Goal: Information Seeking & Learning: Compare options

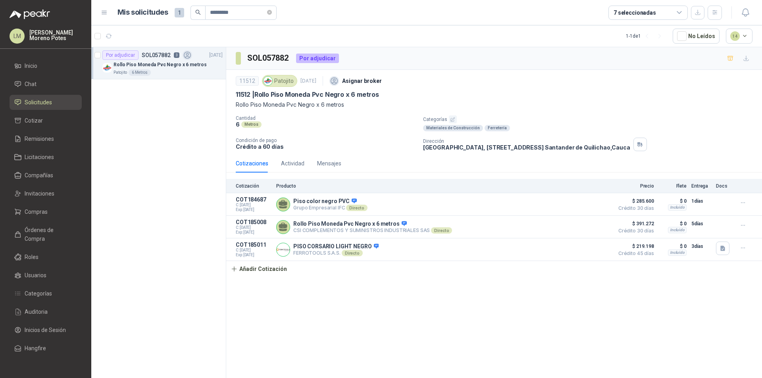
click at [201, 367] on div "Por adjudicar SOL057882 3 29/09/25 Rollo Piso Moneda Pvc Negro x 6 metros Patoj…" at bounding box center [158, 214] width 135 height 334
click at [256, 10] on input "*********" at bounding box center [238, 12] width 56 height 13
paste input "**********"
type input "**********"
click at [218, 64] on button "button" at bounding box center [221, 64] width 6 height 6
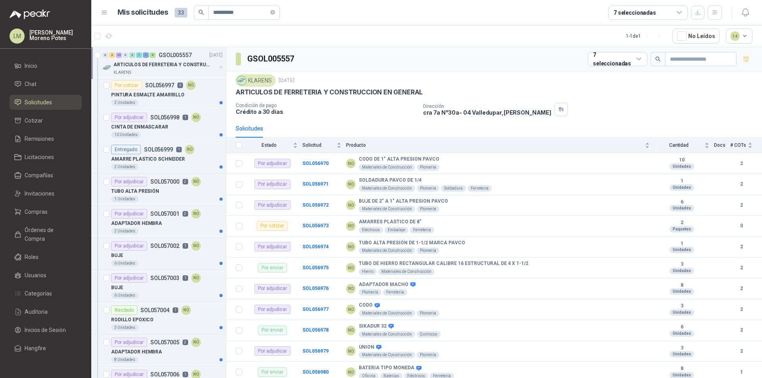
scroll to position [905, 0]
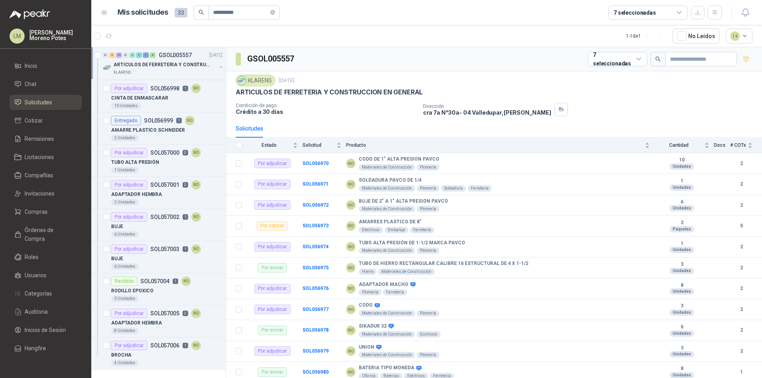
click at [146, 372] on div "0 3 25 0 3 1 1 4 GSOL005557 22/09/25 ARTICULOS DE FERRETERIA Y CONSTRUCCION EN …" at bounding box center [158, 214] width 135 height 334
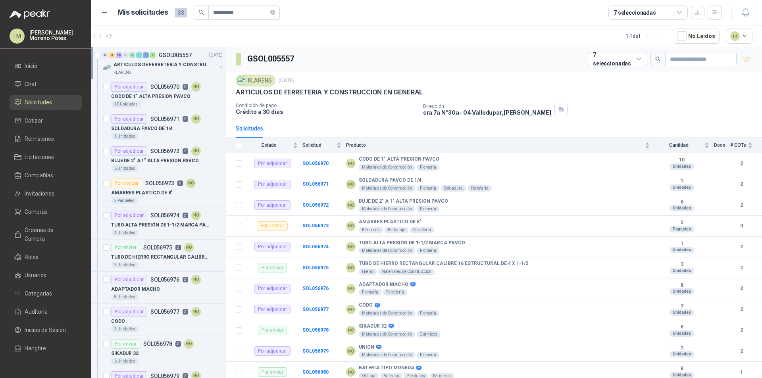
scroll to position [0, 0]
click at [161, 98] on p "CODO DE 1" ALTA PRESION PAVCO" at bounding box center [150, 97] width 79 height 8
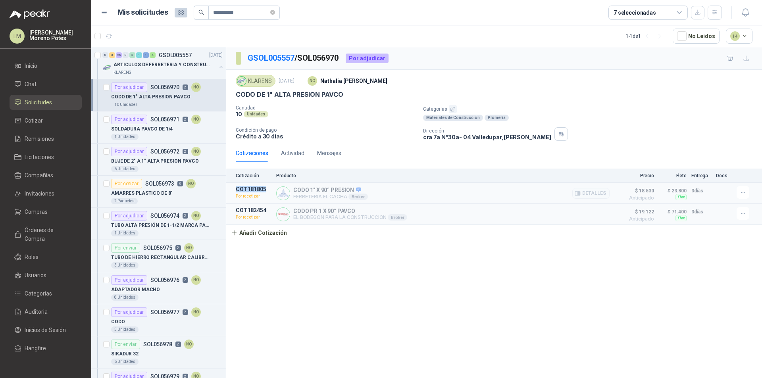
drag, startPoint x: 236, startPoint y: 190, endPoint x: 266, endPoint y: 190, distance: 29.8
click at [266, 190] on p "COT181805" at bounding box center [254, 189] width 36 height 6
copy p "COT181805"
click at [113, 34] on button "button" at bounding box center [108, 36] width 13 height 13
click at [172, 97] on p "CODO DE 1" ALTA PRESION PAVCO" at bounding box center [150, 97] width 79 height 8
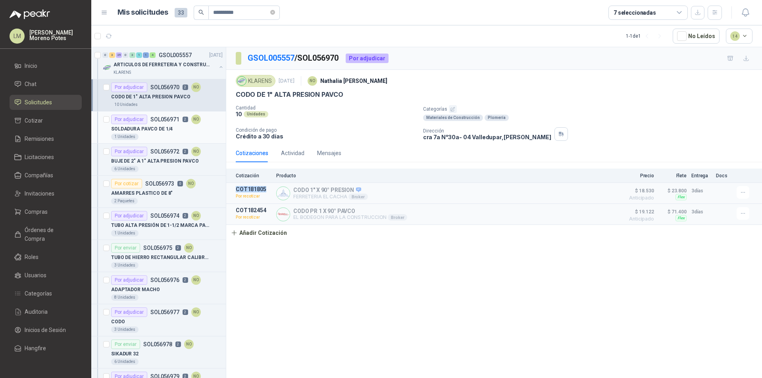
click at [163, 133] on div "SOLDADURA PAVCO DE 1/4" at bounding box center [166, 129] width 111 height 10
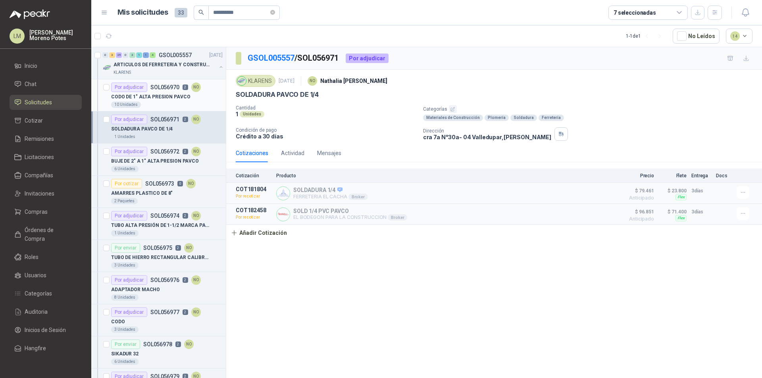
click at [160, 103] on div "10 Unidades" at bounding box center [166, 105] width 111 height 6
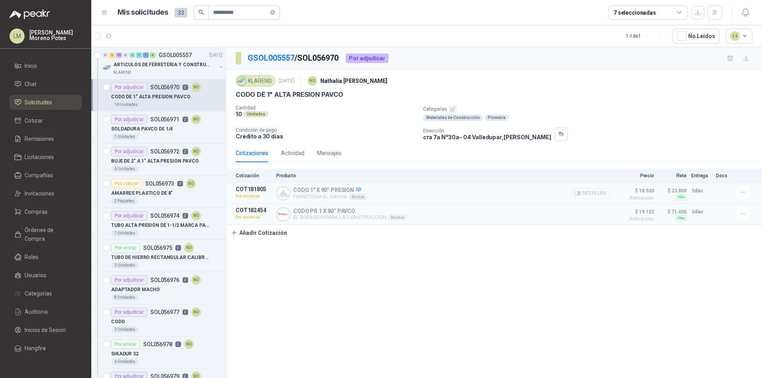
click at [309, 195] on p "FERRETERIA EL CACHA Broker" at bounding box center [330, 197] width 75 height 6
click at [164, 132] on p "SOLDADURA PAVCO DE 1/4" at bounding box center [141, 129] width 61 height 8
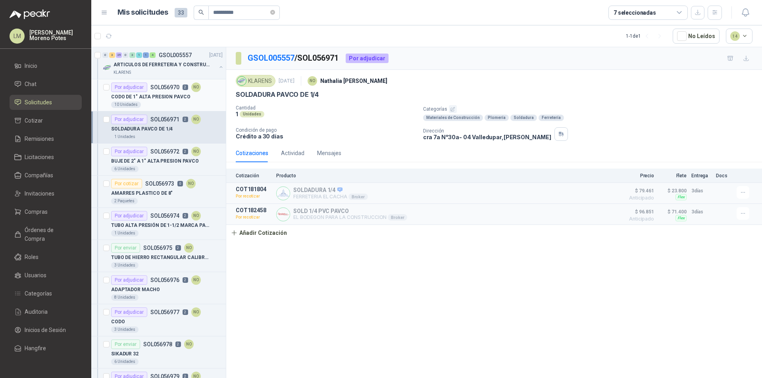
click at [173, 106] on div "10 Unidades" at bounding box center [166, 105] width 111 height 6
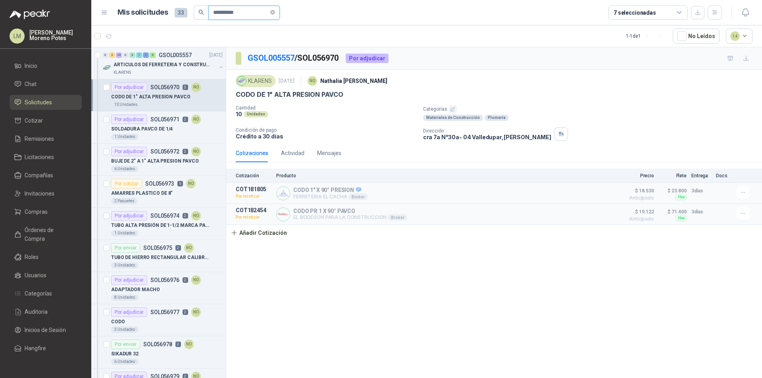
drag, startPoint x: 245, startPoint y: 15, endPoint x: 182, endPoint y: 11, distance: 63.2
click at [182, 11] on div "**********" at bounding box center [198, 13] width 162 height 14
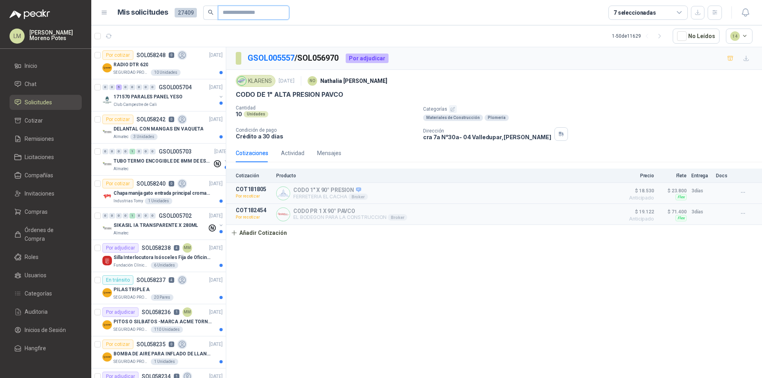
click at [236, 8] on input "text" at bounding box center [251, 12] width 56 height 13
paste input "**********"
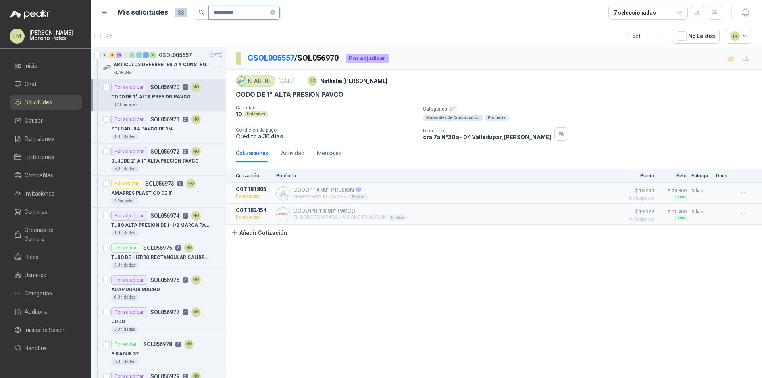
type input "**********"
click at [188, 101] on div "CODO DE 1" ALTA PRESION PAVCO" at bounding box center [166, 97] width 111 height 10
click at [167, 129] on p "SOLDADURA PAVCO DE 1/4" at bounding box center [141, 129] width 61 height 8
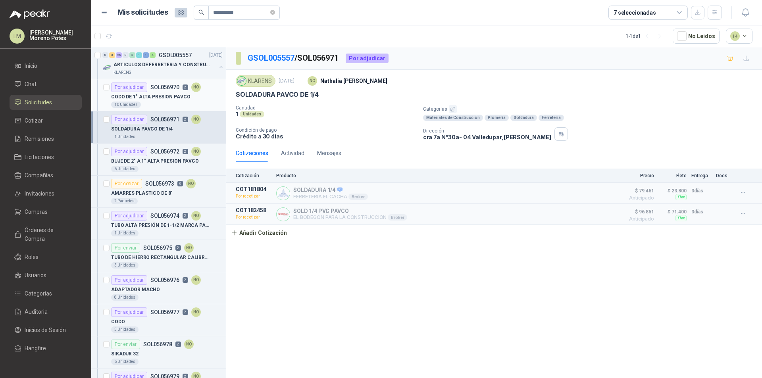
click at [169, 106] on div "10 Unidades" at bounding box center [166, 105] width 111 height 6
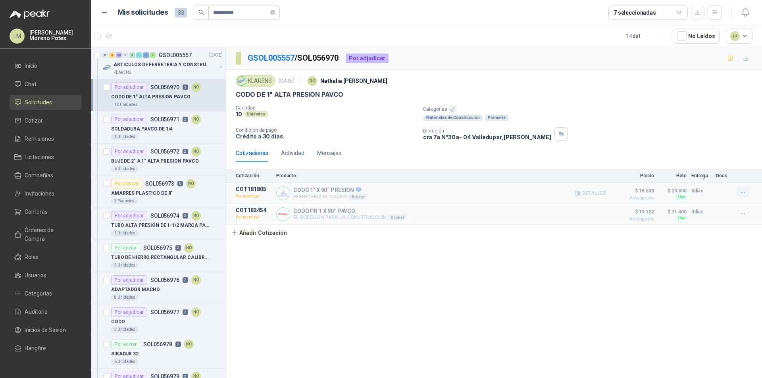
click at [740, 192] on icon "button" at bounding box center [742, 192] width 7 height 7
click at [723, 158] on button "Editar" at bounding box center [726, 160] width 63 height 13
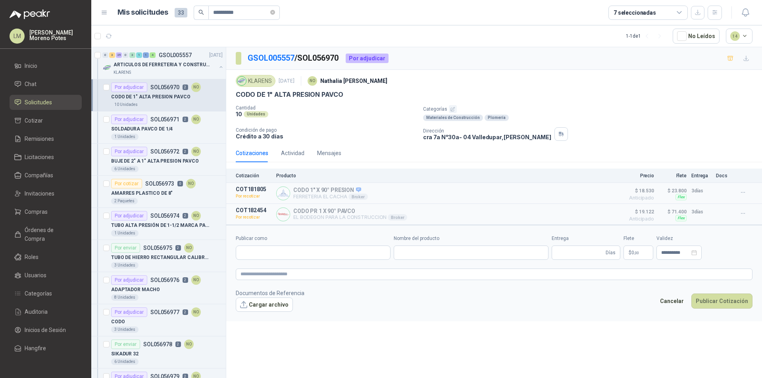
type input "**********"
type input "*"
type input "**********"
type textarea "**********"
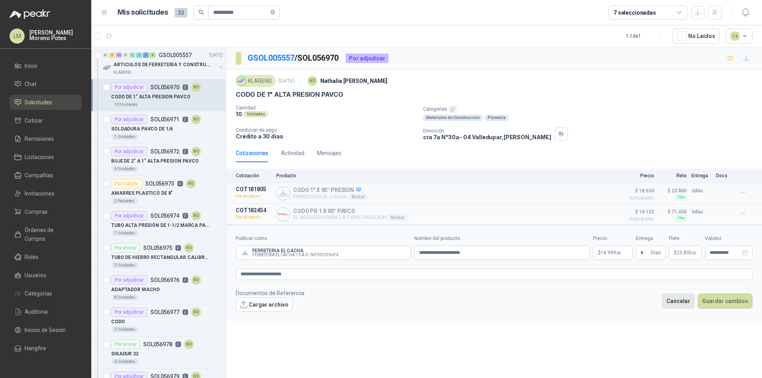
click at [684, 300] on button "Cancelar" at bounding box center [678, 301] width 33 height 15
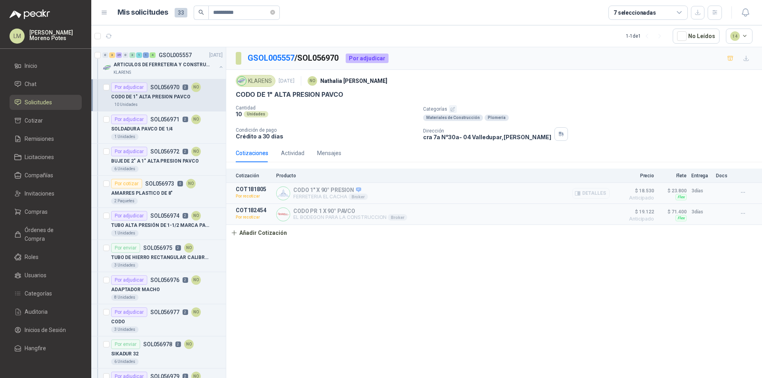
click at [591, 192] on button "Detalles" at bounding box center [590, 193] width 37 height 11
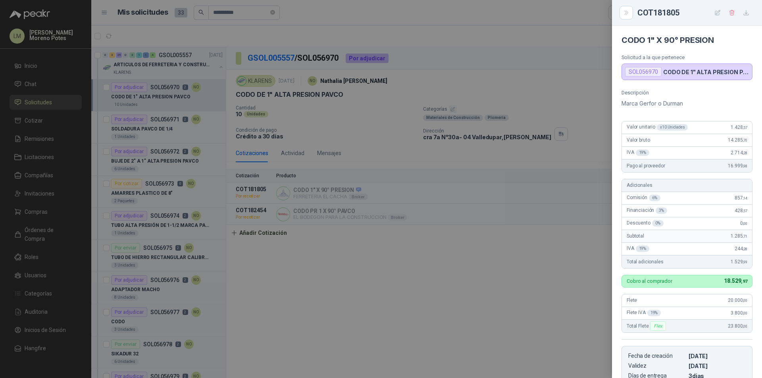
click at [517, 280] on div at bounding box center [381, 189] width 762 height 378
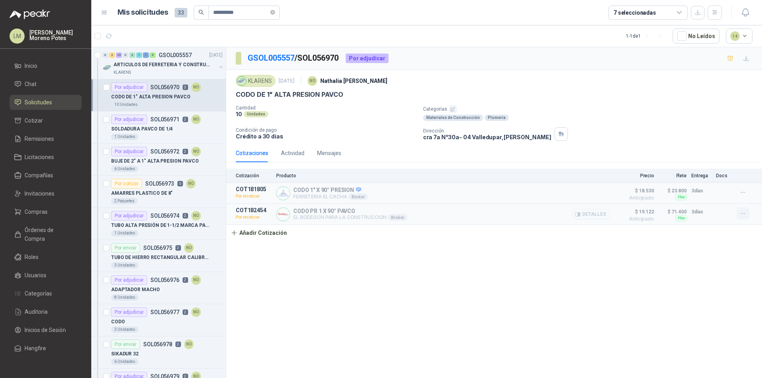
click at [740, 215] on icon "button" at bounding box center [742, 213] width 7 height 7
click at [599, 294] on div "GSOL005557 / SOL056970 Por adjudicar KLARENS [DATE] NO [PERSON_NAME] CODO DE 1"…" at bounding box center [493, 214] width 535 height 334
click at [741, 191] on icon "button" at bounding box center [742, 192] width 7 height 7
drag, startPoint x: 666, startPoint y: 267, endPoint x: 703, endPoint y: 246, distance: 41.9
click at [667, 266] on div "GSOL005557 / SOL056970 Por adjudicar KLARENS [DATE] NO [PERSON_NAME] CODO DE 1"…" at bounding box center [493, 214] width 535 height 334
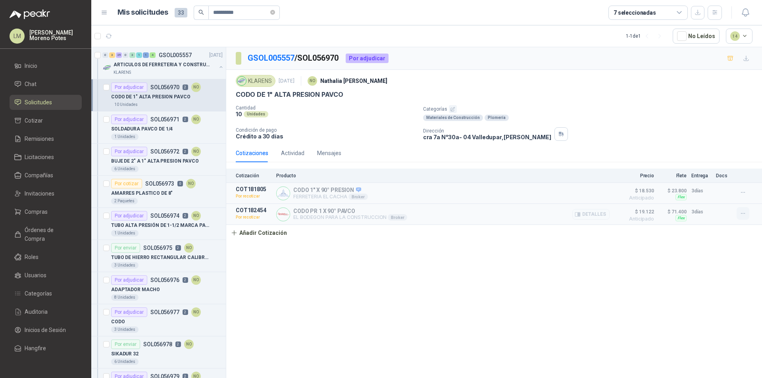
click at [743, 214] on icon "button" at bounding box center [743, 213] width 4 height 0
click at [363, 278] on div "GSOL005557 / SOL056970 Por adjudicar KLARENS [DATE] NO [PERSON_NAME] CODO DE 1"…" at bounding box center [493, 214] width 535 height 334
click at [743, 189] on icon "button" at bounding box center [742, 192] width 7 height 7
click at [163, 130] on p "SOLDADURA PAVCO DE 1/4" at bounding box center [141, 129] width 61 height 8
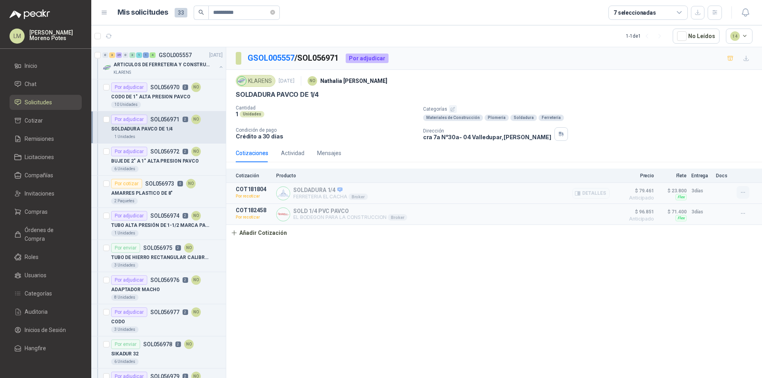
click at [743, 192] on icon "button" at bounding box center [742, 192] width 7 height 7
click at [743, 213] on icon "button" at bounding box center [742, 213] width 7 height 7
click at [146, 98] on p "CODO DE 1" ALTA PRESION PAVCO" at bounding box center [150, 97] width 79 height 8
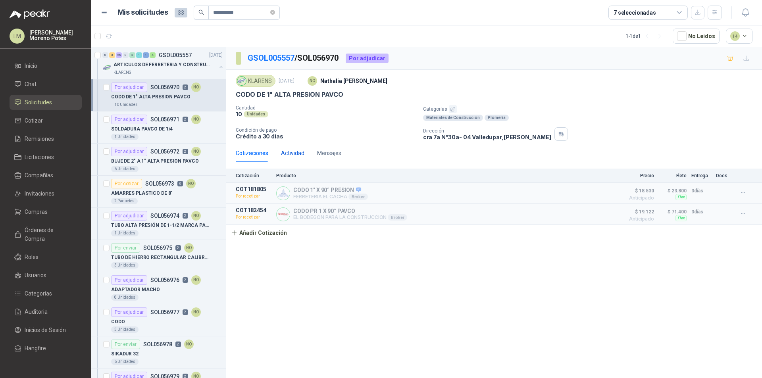
click at [295, 155] on div "Actividad" at bounding box center [292, 153] width 23 height 9
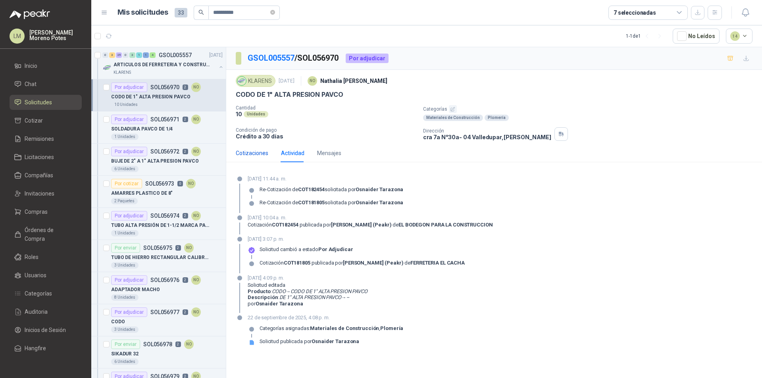
click at [247, 153] on div "Cotizaciones" at bounding box center [252, 153] width 33 height 9
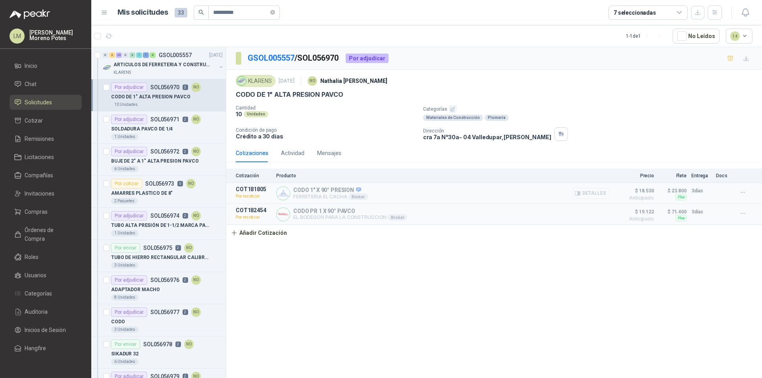
click at [583, 192] on button "Detalles" at bounding box center [590, 193] width 37 height 11
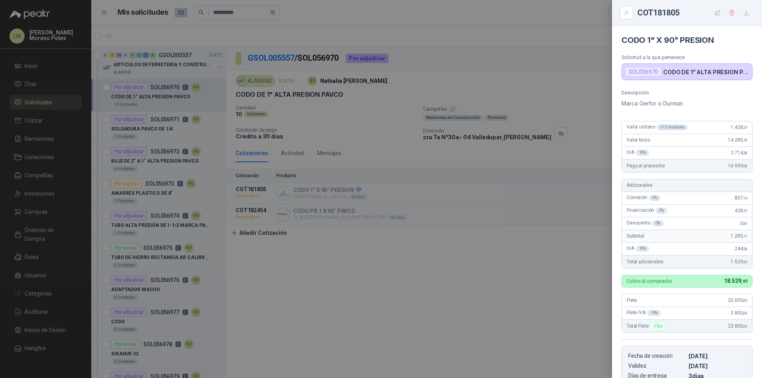
scroll to position [146, 0]
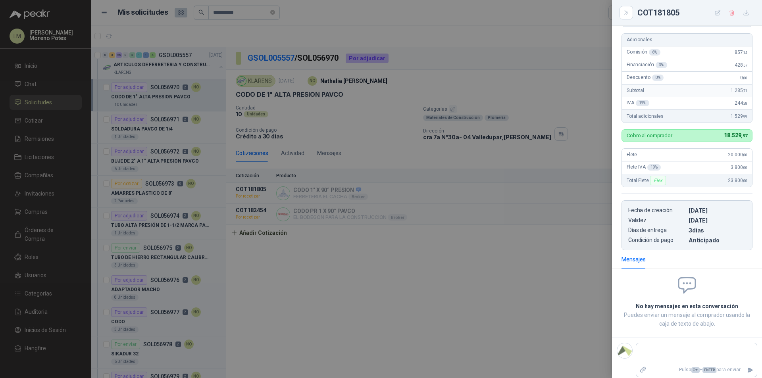
click at [503, 196] on div at bounding box center [381, 189] width 762 height 378
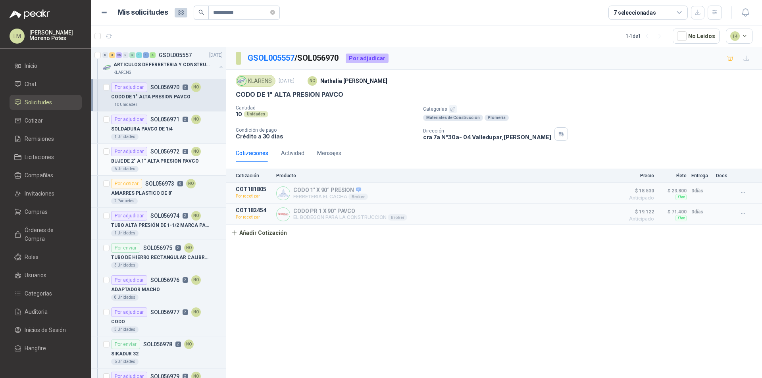
click at [192, 166] on div "6 Unidades" at bounding box center [166, 169] width 111 height 6
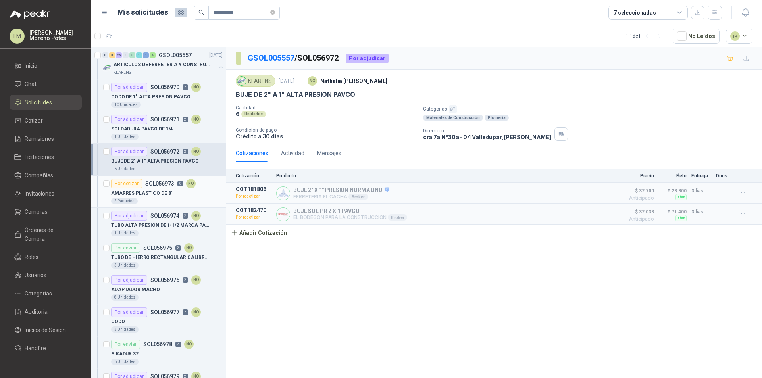
click at [188, 198] on div "2 Paquetes" at bounding box center [166, 201] width 111 height 6
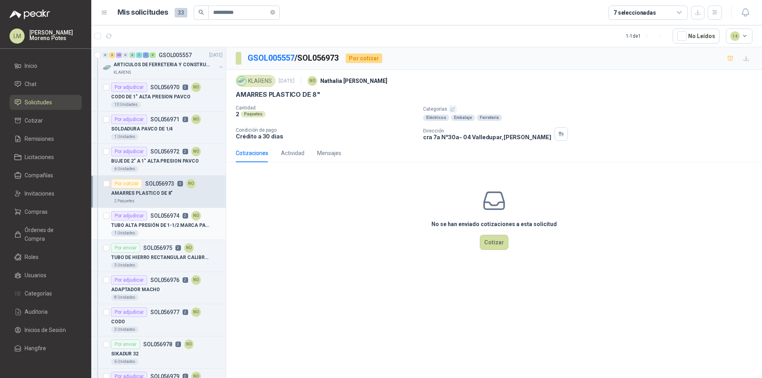
click at [190, 232] on div "1 Unidades" at bounding box center [166, 233] width 111 height 6
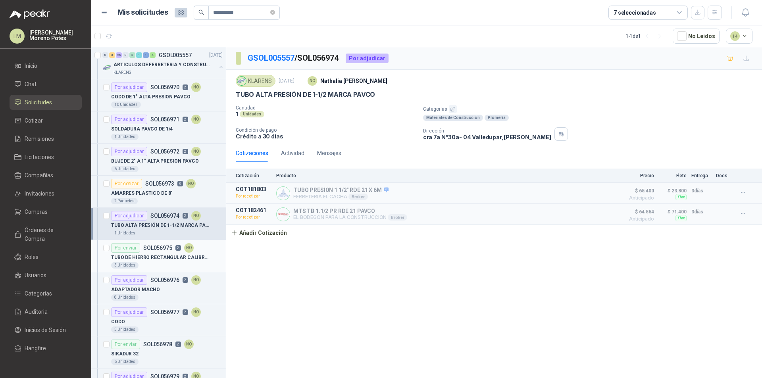
scroll to position [159, 0]
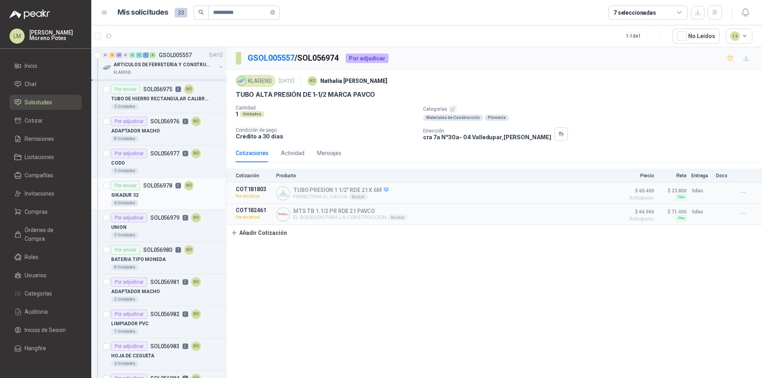
click at [171, 205] on div "6 Unidades" at bounding box center [166, 203] width 111 height 6
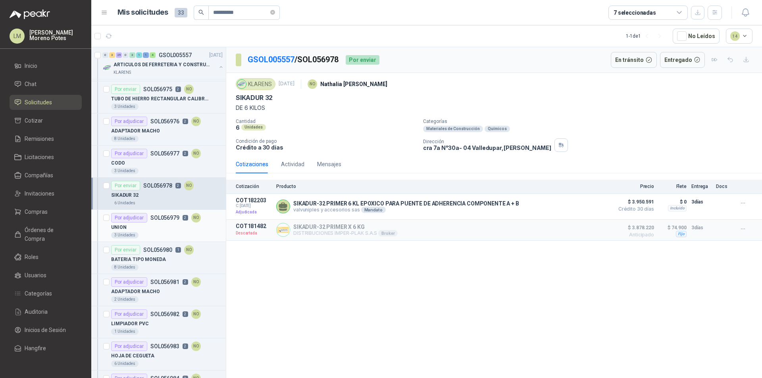
click at [168, 236] on div "3 Unidades" at bounding box center [166, 235] width 111 height 6
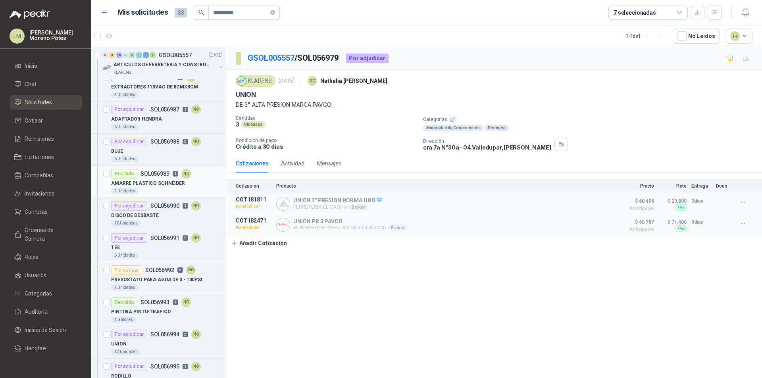
scroll to position [595, 0]
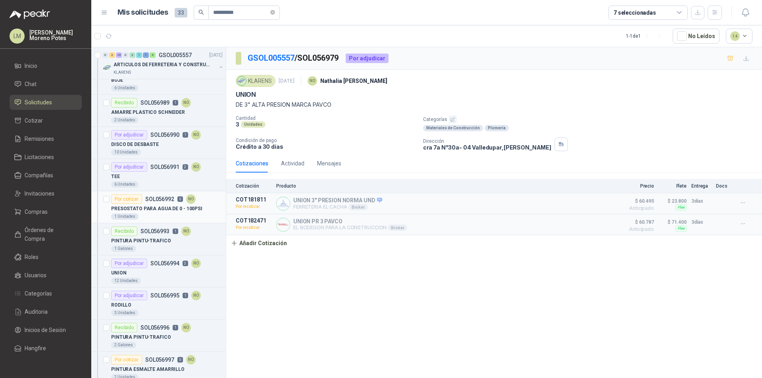
click at [173, 213] on div "PRESOSTATO PARA AGUA DE 0 - 100PSI" at bounding box center [166, 209] width 111 height 10
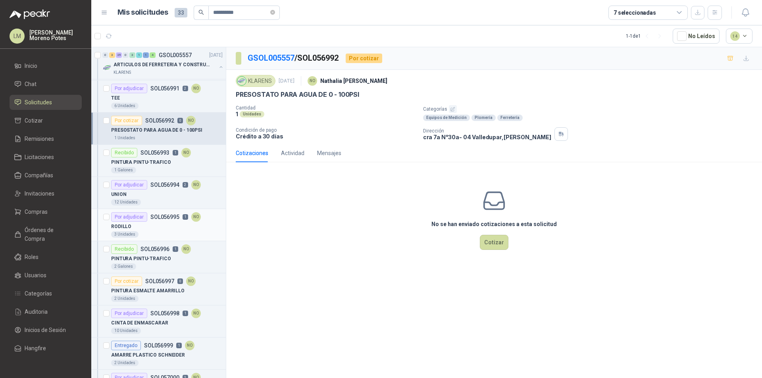
scroll to position [674, 0]
click at [166, 201] on div "12 Unidades" at bounding box center [166, 201] width 111 height 6
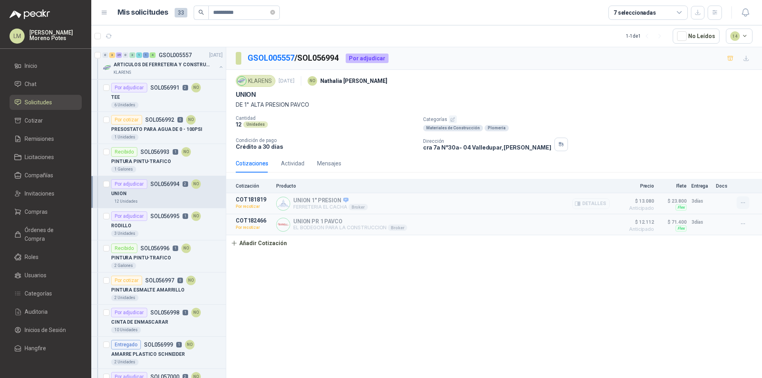
click at [744, 204] on icon "button" at bounding box center [742, 203] width 7 height 7
click at [442, 297] on div "GSOL005557 / SOL056994 Por adjudicar KLARENS [DATE] NO [PERSON_NAME] UNION DE 1…" at bounding box center [493, 214] width 535 height 334
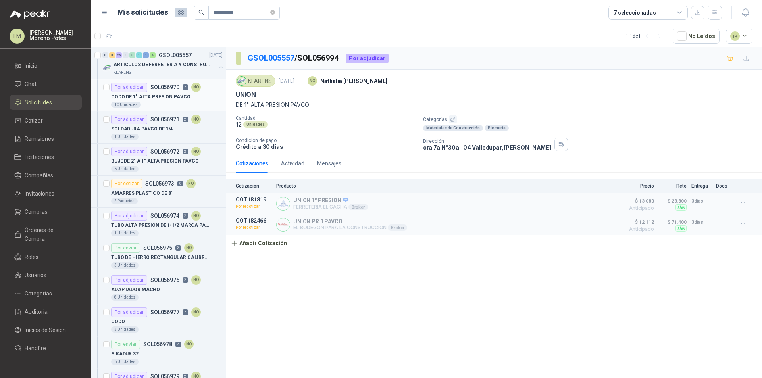
click at [169, 101] on div "CODO DE 1" ALTA PRESION PAVCO" at bounding box center [166, 97] width 111 height 10
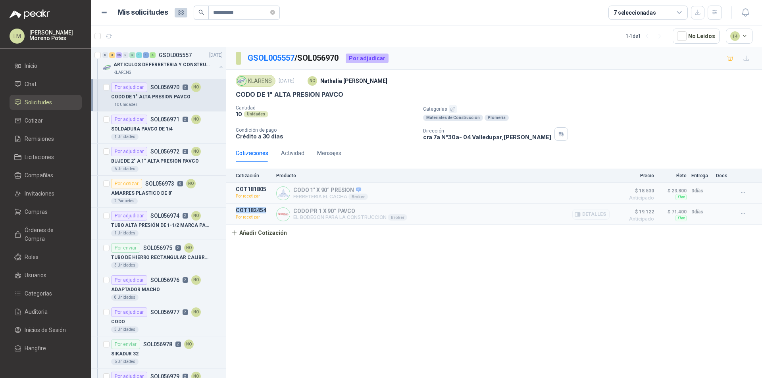
drag, startPoint x: 242, startPoint y: 211, endPoint x: 234, endPoint y: 212, distance: 8.7
click at [234, 212] on article "COT182454 Por recotizar CODO PR 1 X 90° PAVCO EL BODEGON PARA LA CONSTRUCCION B…" at bounding box center [493, 214] width 535 height 21
click at [188, 130] on div "SOLDADURA PAVCO DE 1/4" at bounding box center [166, 129] width 111 height 10
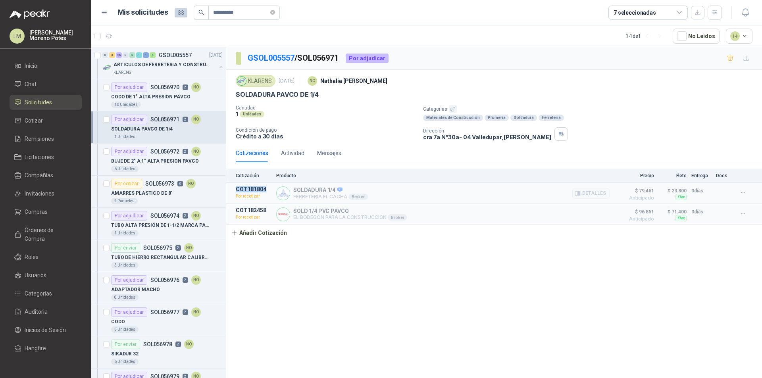
drag, startPoint x: 265, startPoint y: 188, endPoint x: 234, endPoint y: 188, distance: 30.5
click at [234, 188] on article "COT181804 Por recotizar SOLDADURA 1/4 FERRETERIA EL CACHA Broker Detalles $ 79.…" at bounding box center [493, 193] width 535 height 21
copy p "COT181804"
click at [247, 206] on article "COT182458 Por recotizar SOLD 1/4 PVC PAVCO EL BODEGON PARA LA CONSTRUCCION Brok…" at bounding box center [493, 214] width 535 height 21
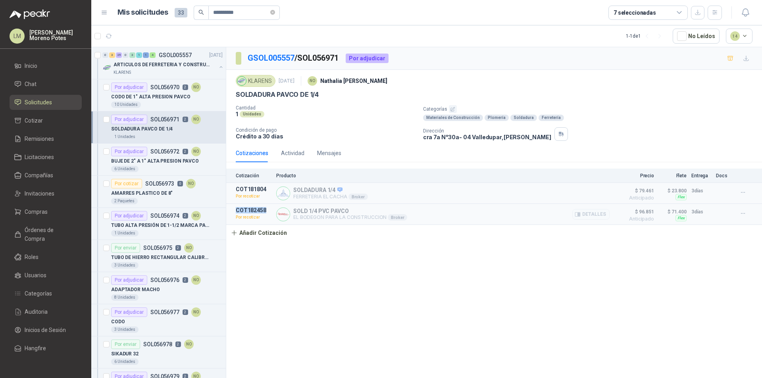
copy p "COT182458"
click at [170, 158] on p "BUJE DE 2" A 1" ALTA PRESION PAVCO" at bounding box center [155, 161] width 88 height 8
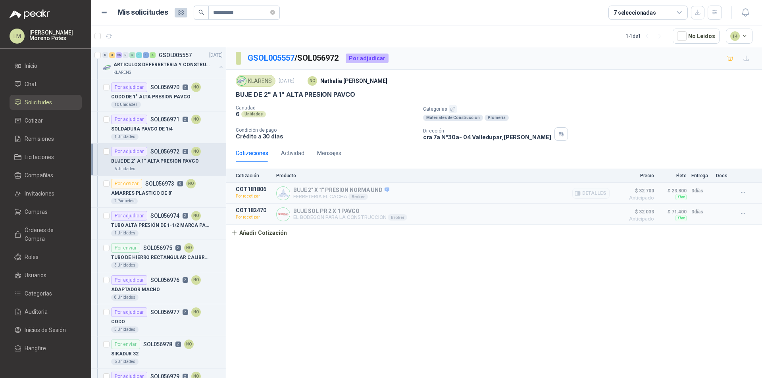
click at [247, 184] on article "COT181806 Por recotizar BUJE 2" X 1" PRESION NORMA UND FERRETERIA EL CACHA Brok…" at bounding box center [493, 193] width 535 height 21
copy p "COT181806"
click at [251, 207] on article "COT182470 Por recotizar BUJE SOL PR 2 X 1 PAVCO EL BODEGON PARA LA CONSTRUCCION…" at bounding box center [493, 214] width 535 height 21
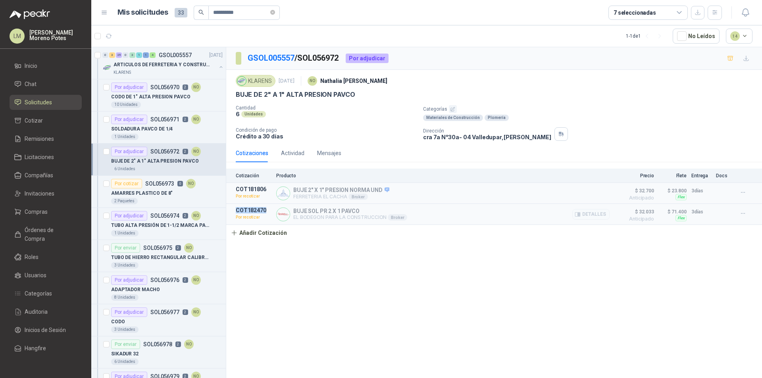
copy p "COT182470"
click at [341, 249] on div "GSOL005557 / SOL056972 Por adjudicar KLARENS [DATE] NO [PERSON_NAME] BUJE DE 2"…" at bounding box center [493, 214] width 535 height 334
click at [252, 205] on article "COT182470 Por recotizar BUJE SOL PR 2 X 1 PAVCO EL BODEGON PARA LA CONSTRUCCION…" at bounding box center [493, 214] width 535 height 21
copy p "COT182470"
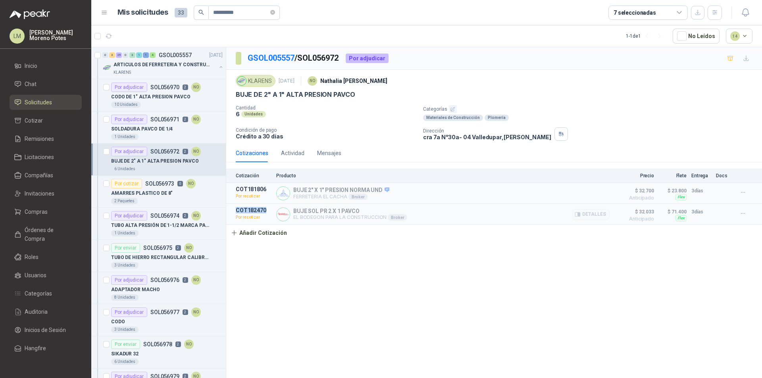
copy p "COT182470"
click at [152, 221] on div "TUBO ALTA PRESIÓN DE 1-1/2 MARCA PAVCO" at bounding box center [166, 226] width 111 height 10
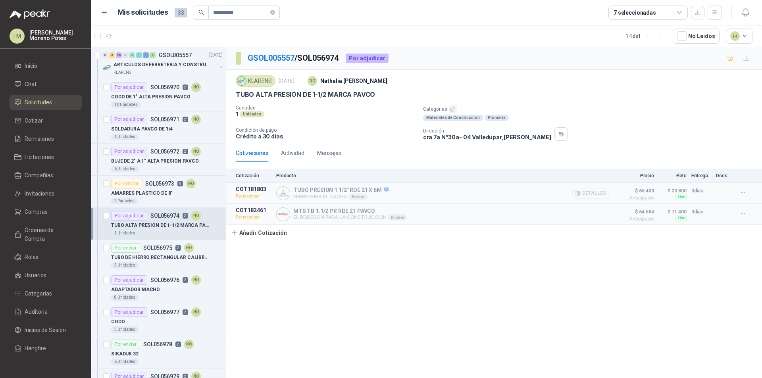
click at [245, 185] on article "COT181803 Por recotizar TUBO PRESION 1 1/2" RDE 21 X 6M FERRETERIA EL CACHA Bro…" at bounding box center [493, 193] width 535 height 21
copy p "COT181803"
click at [245, 208] on p "COT182461" at bounding box center [254, 210] width 36 height 6
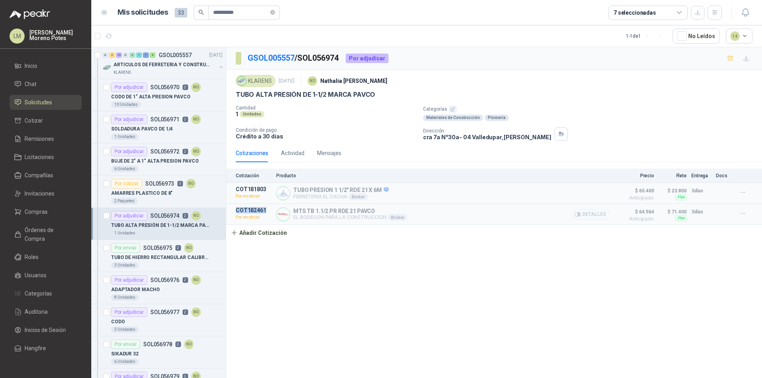
copy p "COT182461"
click at [154, 285] on div "ADAPTADOR MACHO" at bounding box center [166, 290] width 111 height 10
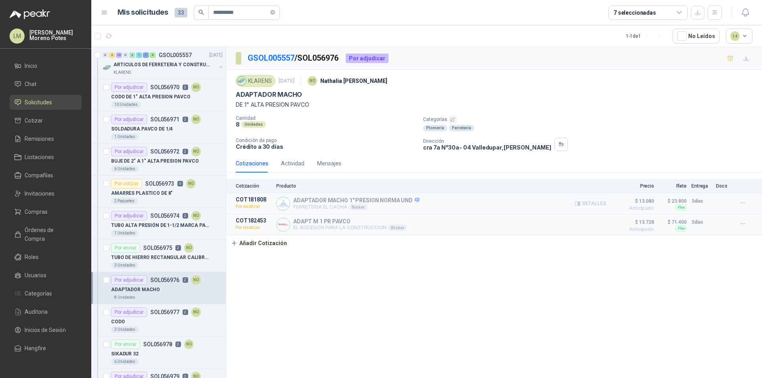
click at [249, 196] on p "COT181808" at bounding box center [254, 199] width 36 height 6
drag, startPoint x: 274, startPoint y: 211, endPoint x: 245, endPoint y: 217, distance: 30.0
click at [245, 217] on article "COT182453 Por recotizar ADAPT M 1 PR PAVCO EL BODEGON PARA LA CONSTRUCCION Brok…" at bounding box center [493, 224] width 535 height 21
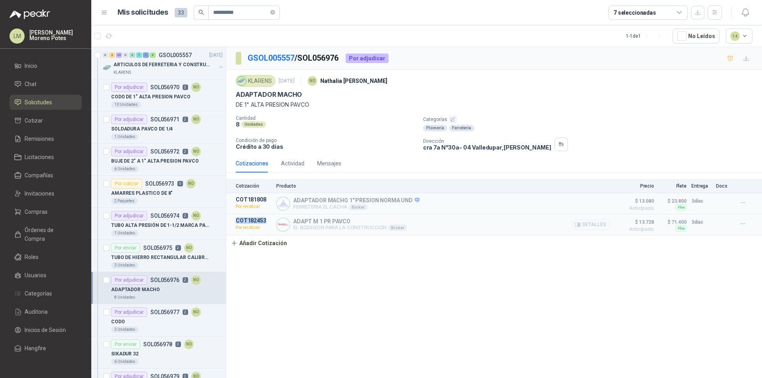
copy p "COT182453"
click at [151, 320] on div "CODO" at bounding box center [166, 322] width 111 height 10
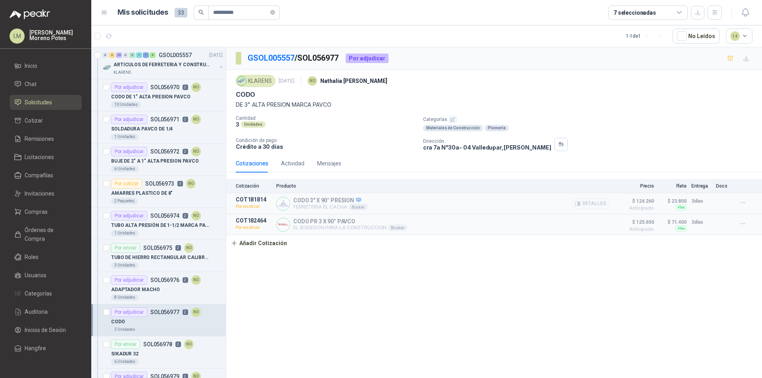
click at [248, 197] on p "COT181814" at bounding box center [254, 199] width 36 height 6
copy p "COT181814"
click at [247, 220] on p "COT182464" at bounding box center [254, 220] width 36 height 6
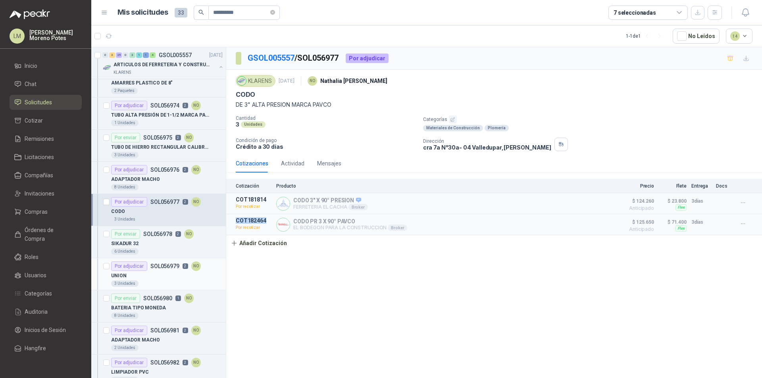
scroll to position [119, 0]
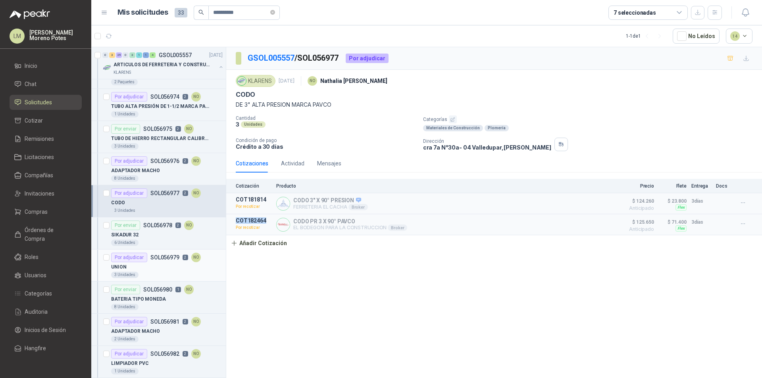
click at [157, 268] on div "UNION" at bounding box center [166, 267] width 111 height 10
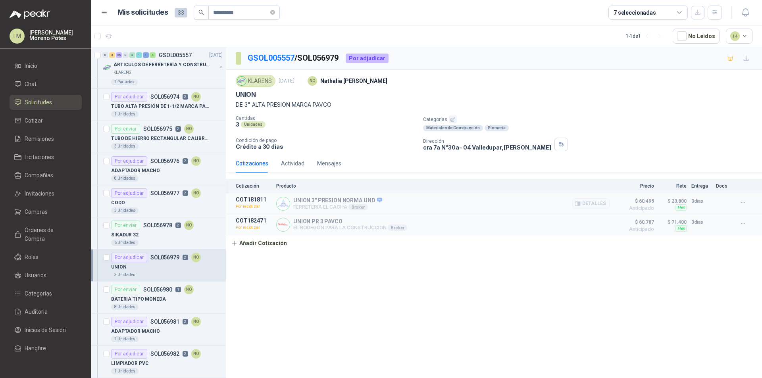
click at [248, 194] on article "COT181811 Por recotizar UNION 3" PRESION NORMA UND FERRETERIA EL CACHA Broker D…" at bounding box center [493, 203] width 535 height 21
click at [247, 219] on p "COT182471" at bounding box center [254, 220] width 36 height 6
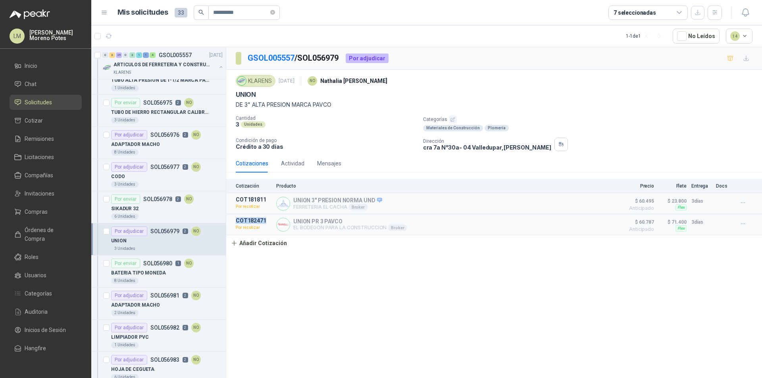
scroll to position [159, 0]
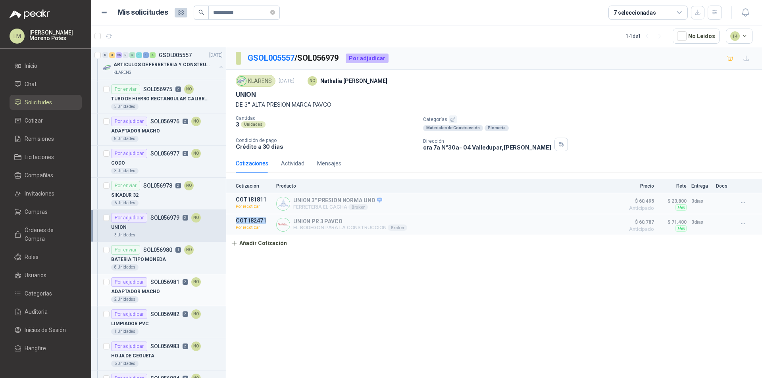
click at [155, 287] on div "ADAPTADOR MACHO" at bounding box center [166, 292] width 111 height 10
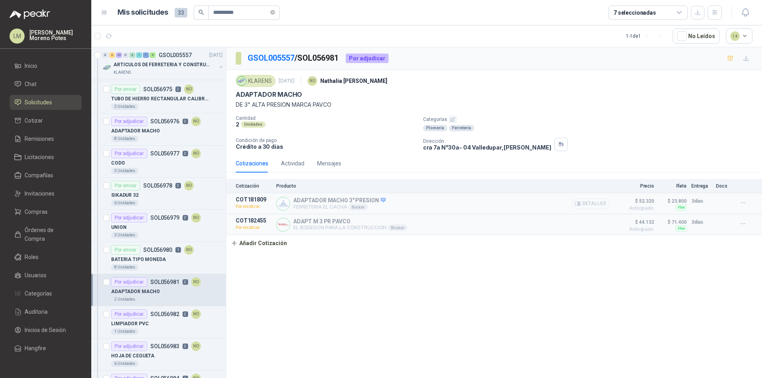
click at [252, 200] on p "COT181809" at bounding box center [254, 199] width 36 height 6
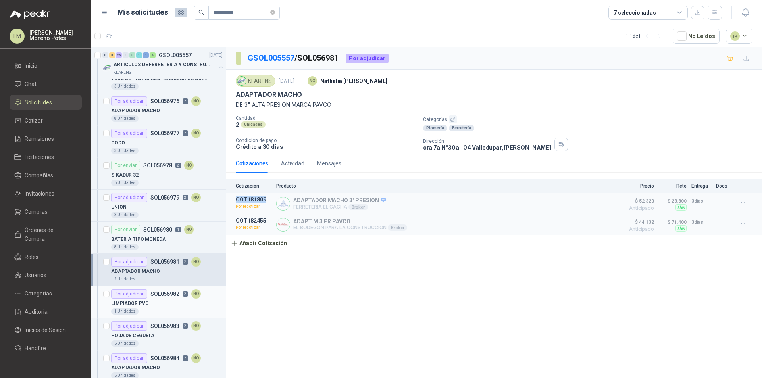
scroll to position [198, 0]
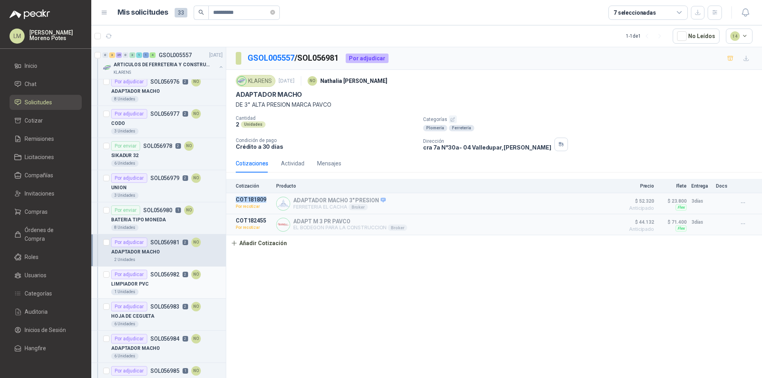
click at [155, 280] on div "LIMPIADOR PVC" at bounding box center [166, 284] width 111 height 10
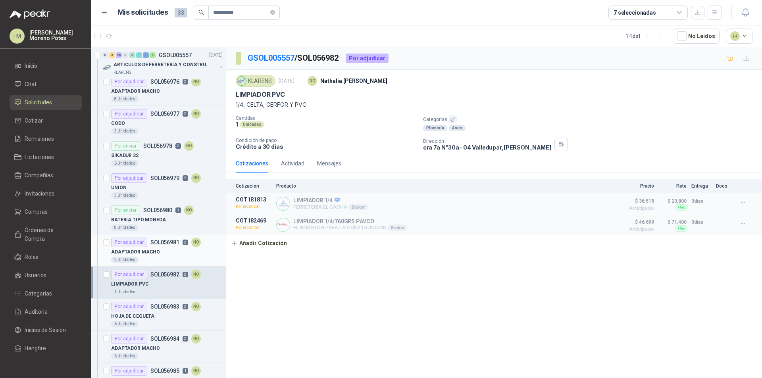
click at [159, 247] on div "ADAPTADOR MACHO" at bounding box center [166, 252] width 111 height 10
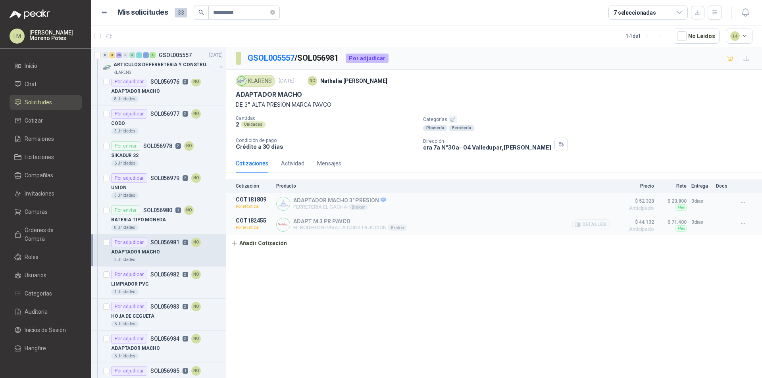
click at [257, 220] on p "COT182455" at bounding box center [254, 220] width 36 height 6
click at [167, 282] on div "LIMPIADOR PVC" at bounding box center [166, 284] width 111 height 10
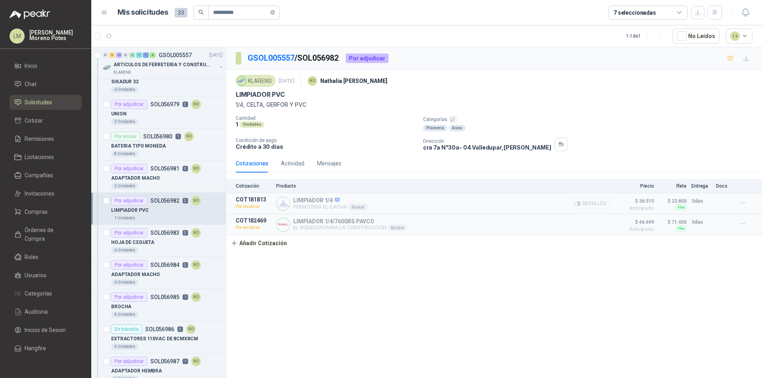
scroll to position [278, 0]
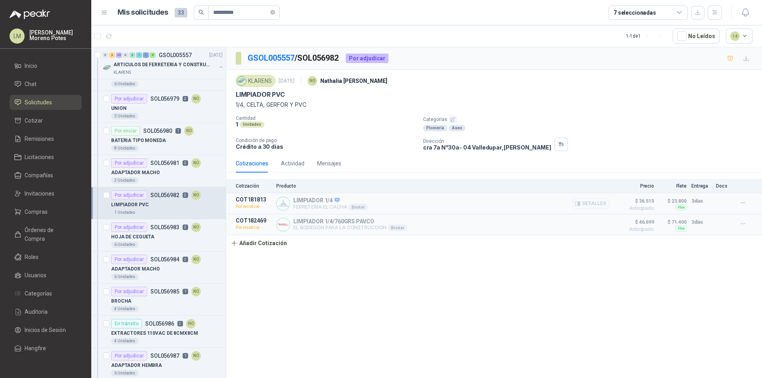
click at [247, 200] on p "COT181813" at bounding box center [254, 199] width 36 height 6
click at [253, 218] on p "COT182469" at bounding box center [254, 220] width 36 height 6
click at [157, 247] on div "6 Unidades" at bounding box center [166, 245] width 111 height 6
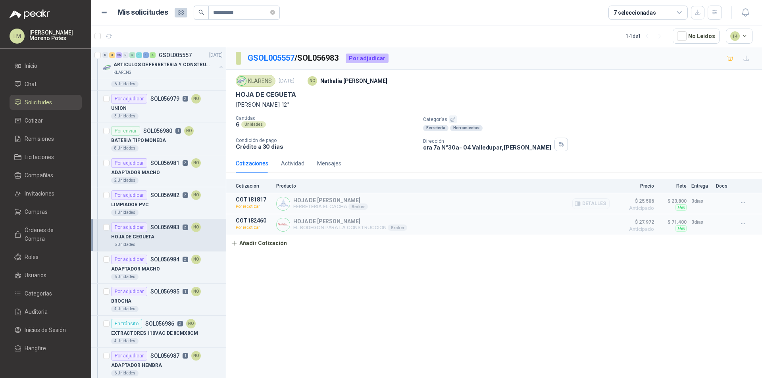
click at [248, 199] on p "COT181817" at bounding box center [254, 199] width 36 height 6
click at [247, 199] on p "COT181817" at bounding box center [254, 199] width 36 height 6
click at [250, 221] on p "COT182460" at bounding box center [254, 220] width 36 height 6
click at [159, 269] on div "ADAPTADOR MACHO" at bounding box center [166, 269] width 111 height 10
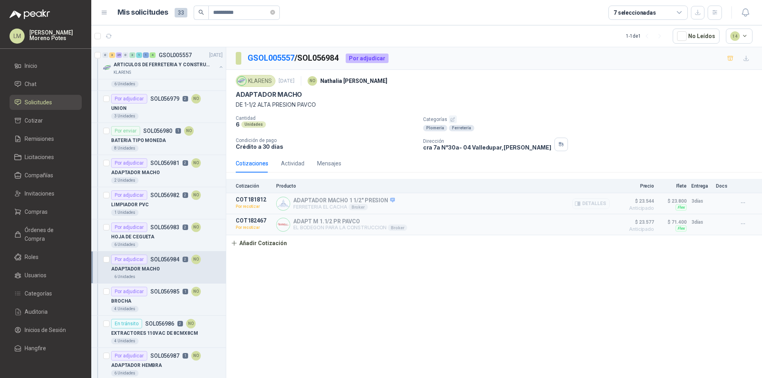
click at [246, 198] on p "COT181812" at bounding box center [254, 199] width 36 height 6
click at [248, 221] on p "COT182467" at bounding box center [254, 220] width 36 height 6
click at [153, 292] on p "SOL056985" at bounding box center [164, 292] width 29 height 6
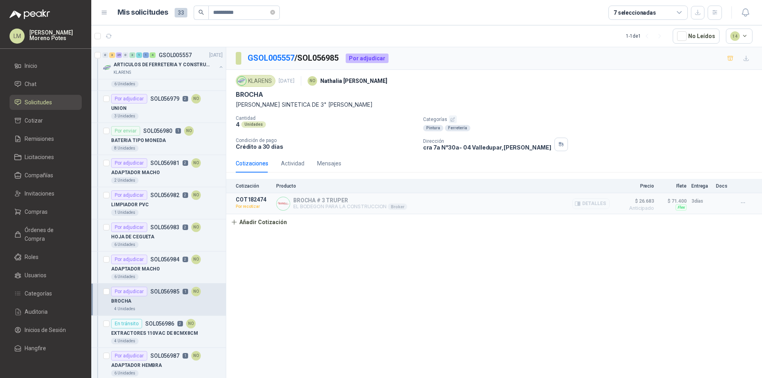
click at [248, 197] on p "COT182474" at bounding box center [254, 199] width 36 height 6
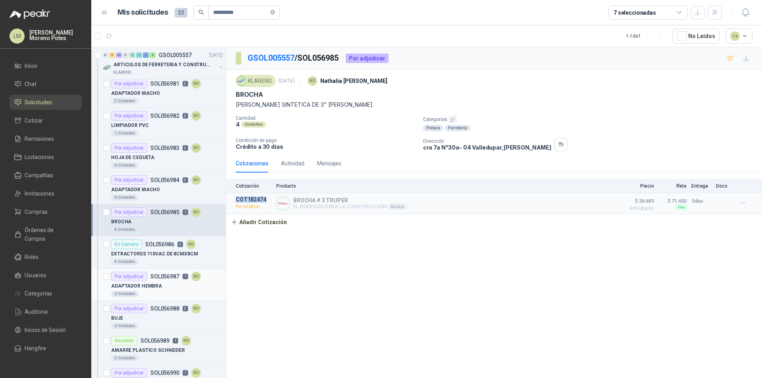
click at [157, 276] on p "SOL056987" at bounding box center [164, 277] width 29 height 6
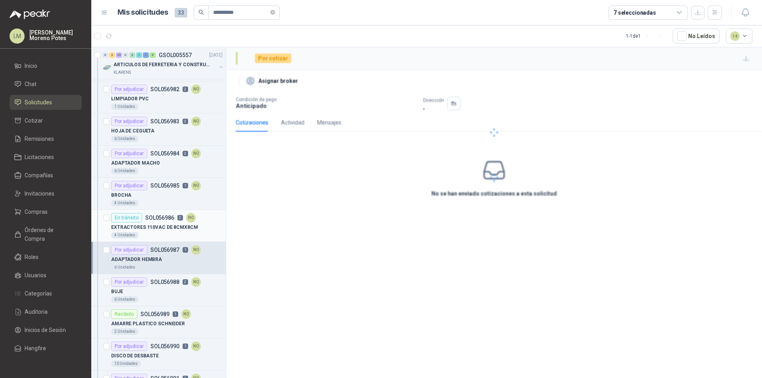
scroll to position [397, 0]
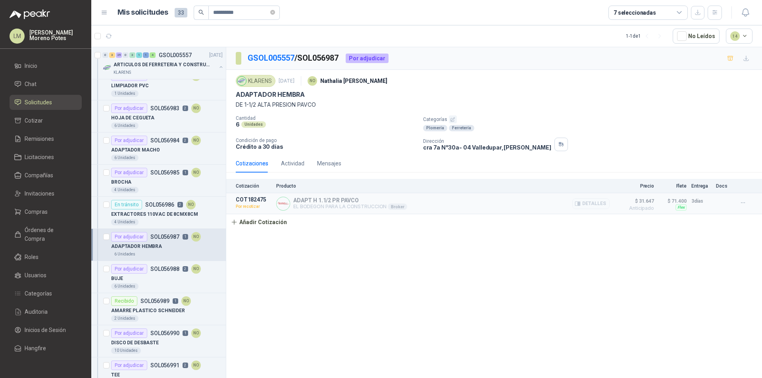
click at [251, 199] on p "COT182475" at bounding box center [254, 199] width 36 height 6
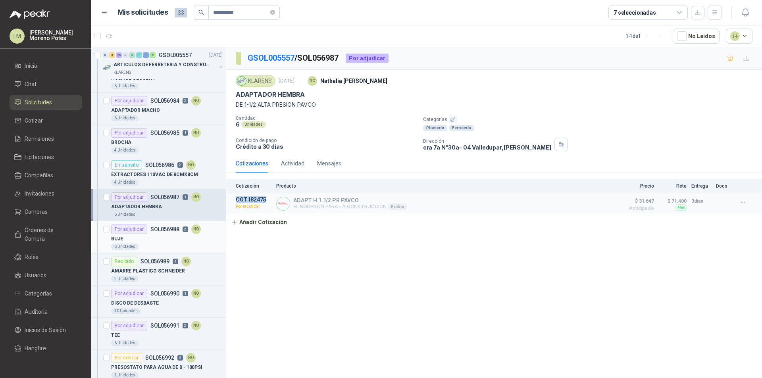
click at [157, 234] on div "BUJE" at bounding box center [166, 239] width 111 height 10
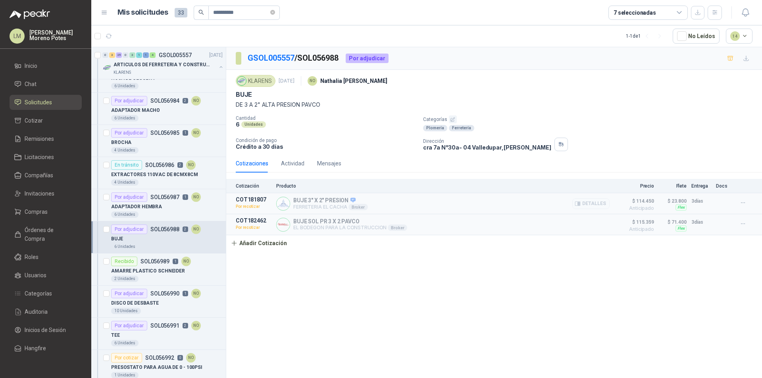
click at [251, 198] on p "COT181807" at bounding box center [254, 199] width 36 height 6
click at [249, 219] on p "COT182462" at bounding box center [254, 220] width 36 height 6
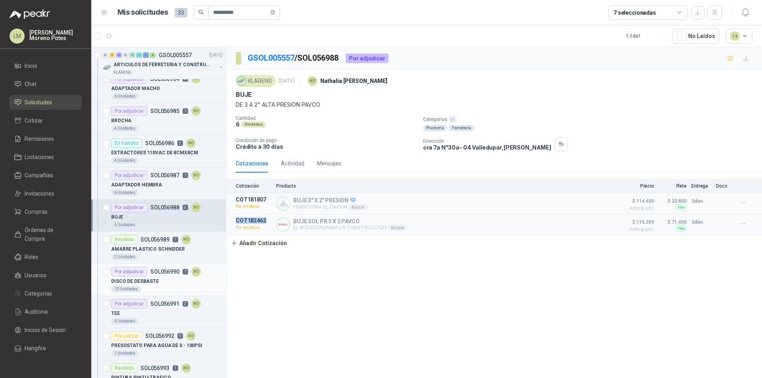
scroll to position [476, 0]
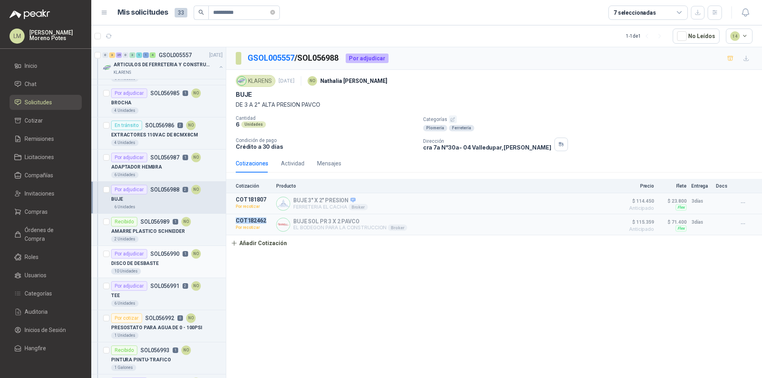
click at [161, 252] on p "SOL056990" at bounding box center [164, 254] width 29 height 6
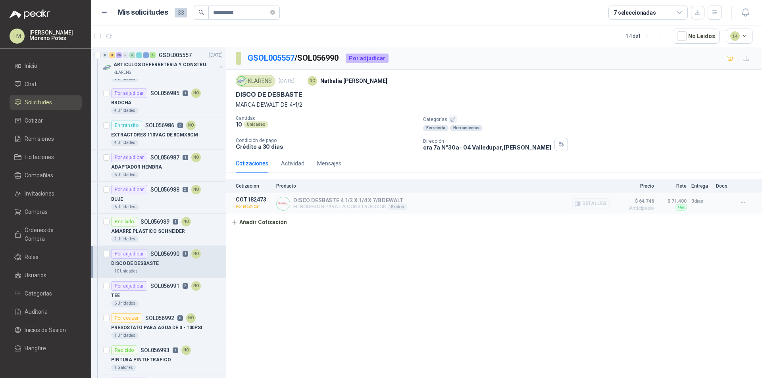
click at [246, 200] on p "COT182473" at bounding box center [254, 199] width 36 height 6
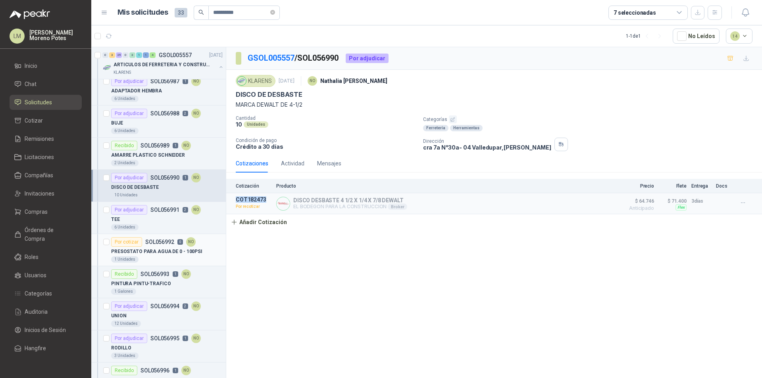
scroll to position [555, 0]
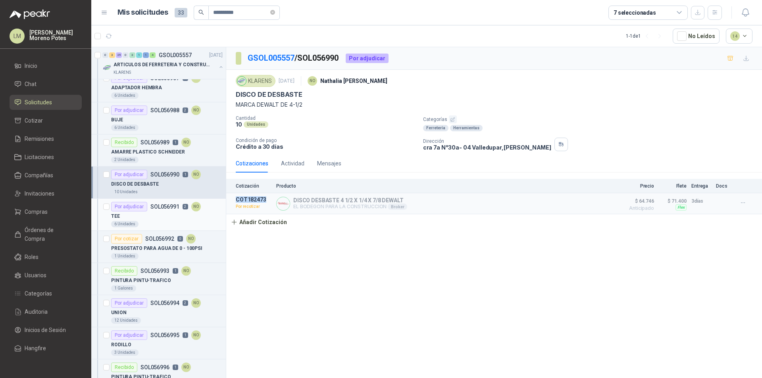
click at [159, 220] on div "TEE" at bounding box center [166, 216] width 111 height 10
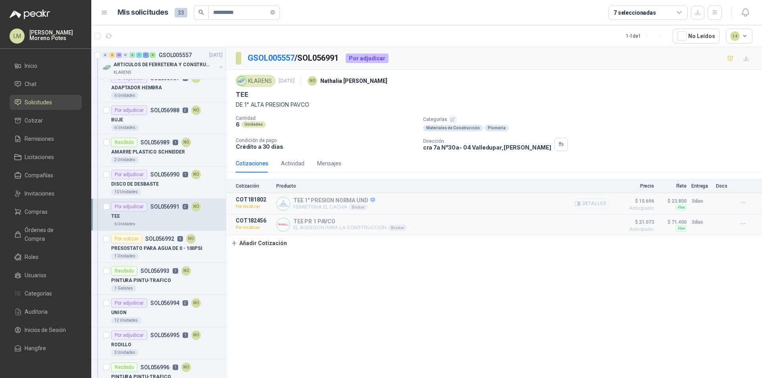
click at [247, 198] on p "COT181802" at bounding box center [254, 199] width 36 height 6
click at [247, 197] on p "COT181802" at bounding box center [254, 199] width 36 height 6
click at [250, 217] on article "COT182456 Por recotizar TEE PR 1 PAVCO EL BODEGON PARA LA CONSTRUCCION Broker D…" at bounding box center [493, 224] width 535 height 21
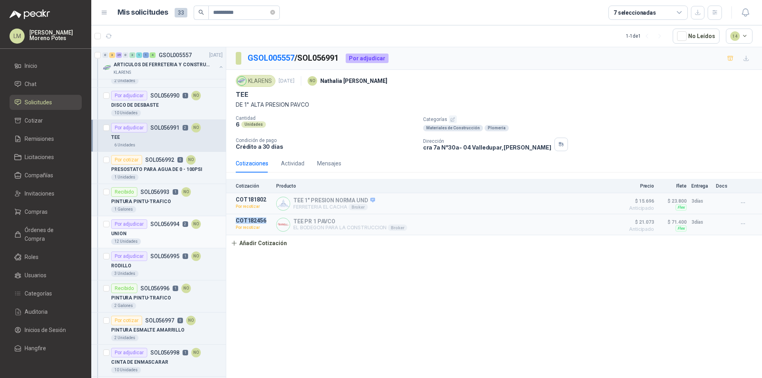
scroll to position [635, 0]
click at [160, 233] on div "UNION" at bounding box center [166, 233] width 111 height 10
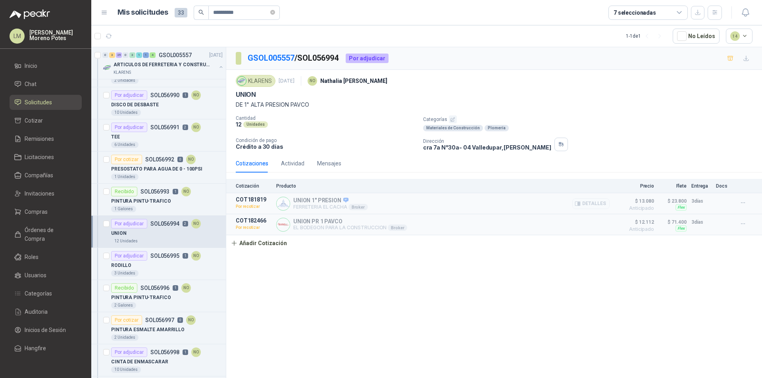
click at [252, 199] on p "COT181819" at bounding box center [254, 199] width 36 height 6
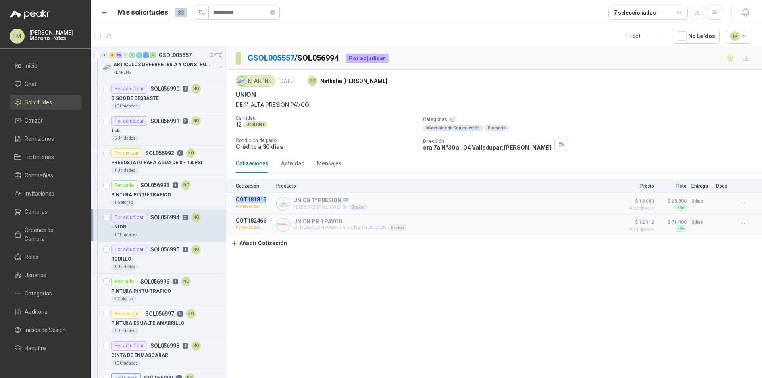
scroll to position [627, 0]
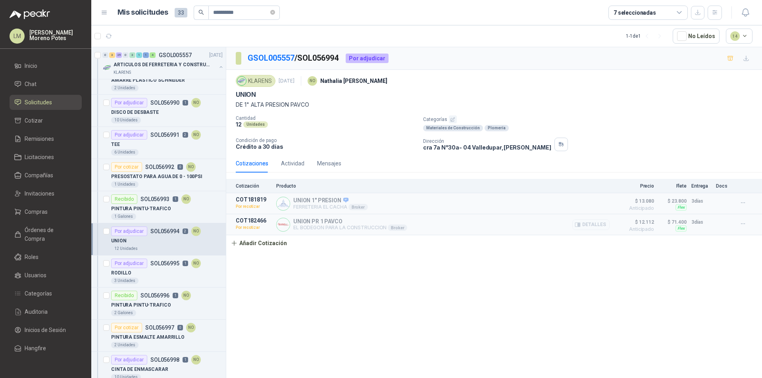
click at [252, 217] on article "COT182466 Por recotizar UNION PR 1 PAVCO EL BODEGON PARA LA CONSTRUCCION Broker…" at bounding box center [493, 224] width 535 height 21
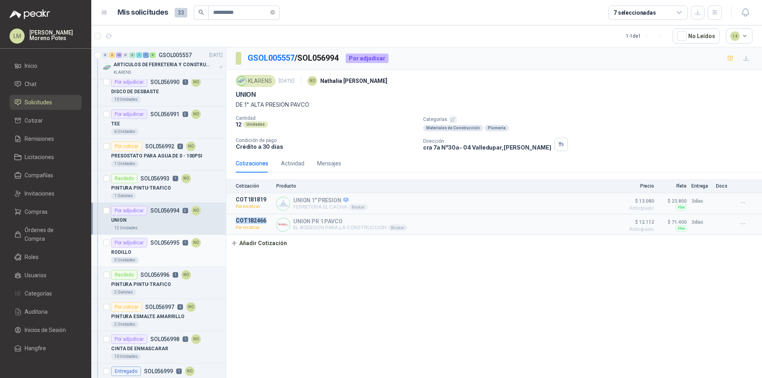
scroll to position [667, 0]
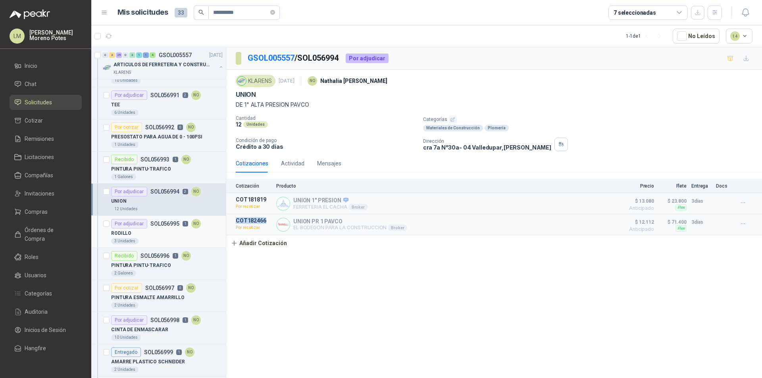
click at [151, 230] on div "RODILLO" at bounding box center [166, 233] width 111 height 10
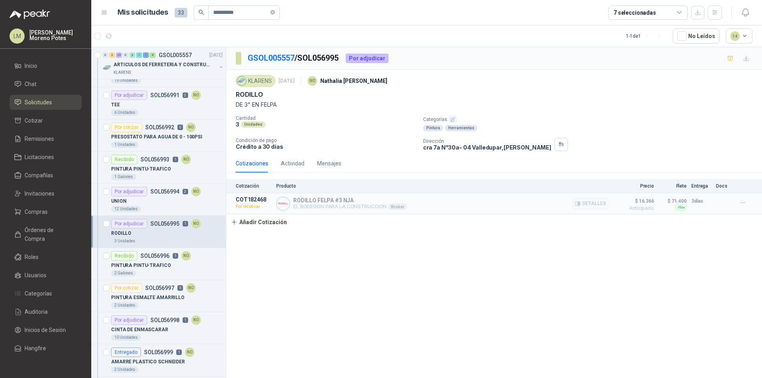
click at [249, 198] on p "COT182468" at bounding box center [254, 199] width 36 height 6
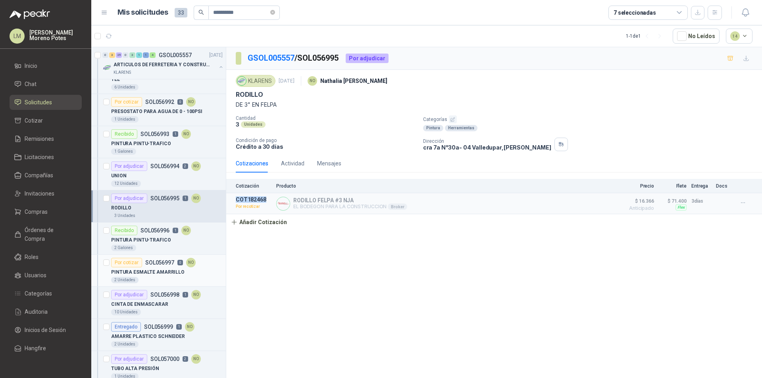
scroll to position [706, 0]
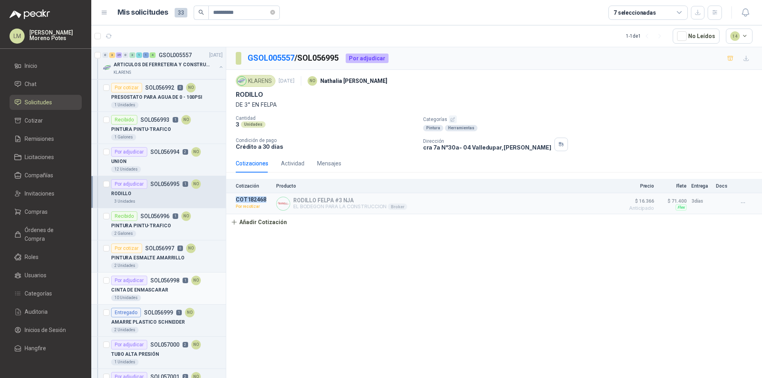
click at [160, 284] on div "Por adjudicar SOL056998 1 NO" at bounding box center [156, 281] width 90 height 10
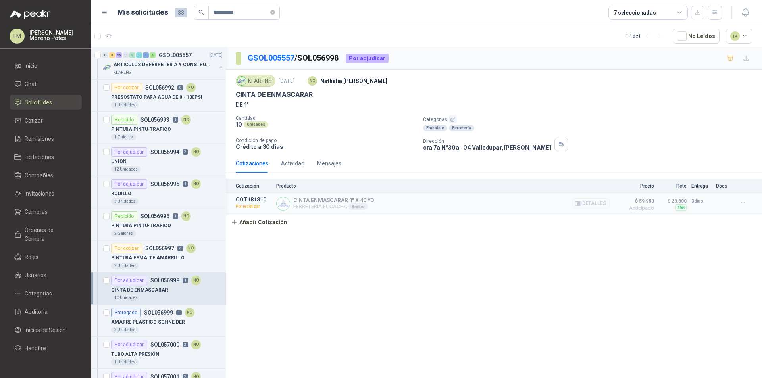
click at [257, 198] on p "COT181810" at bounding box center [254, 199] width 36 height 6
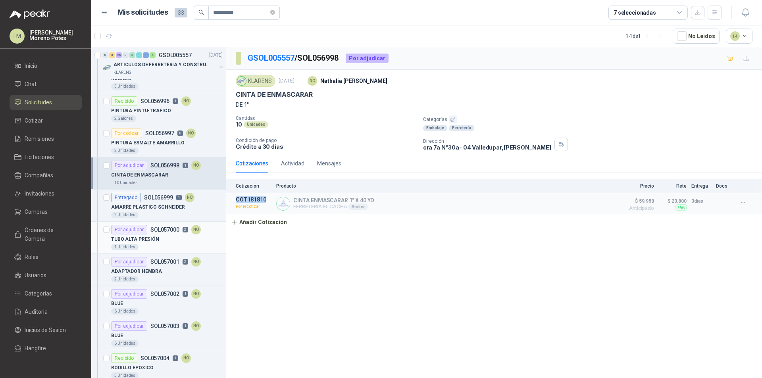
scroll to position [825, 0]
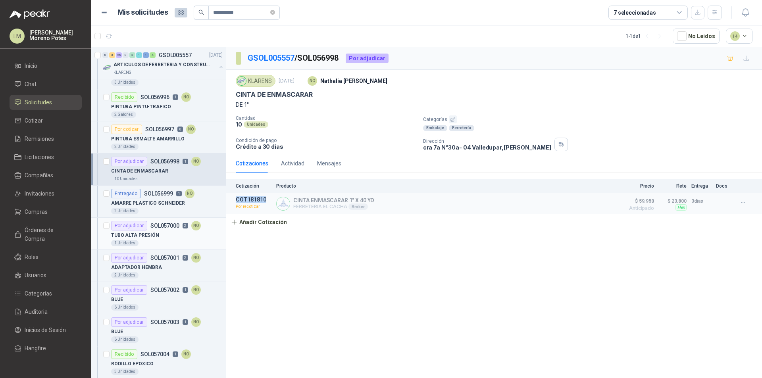
click at [161, 235] on div "TUBO ALTA PRESIÓN" at bounding box center [166, 235] width 111 height 10
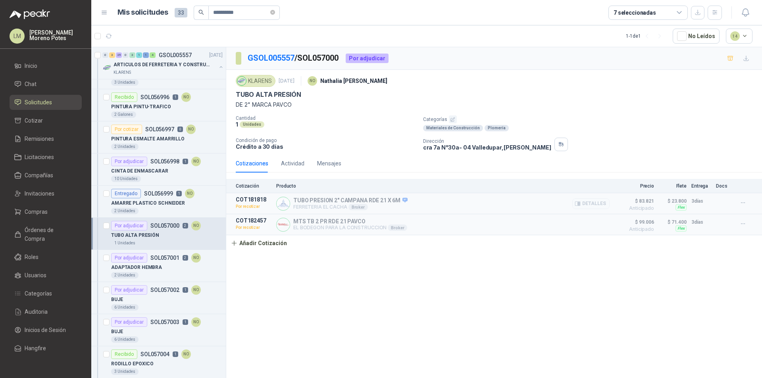
click at [251, 197] on p "COT181818" at bounding box center [254, 199] width 36 height 6
click at [249, 218] on p "COT182457" at bounding box center [254, 220] width 36 height 6
click at [159, 272] on div "2 Unidades" at bounding box center [166, 275] width 111 height 6
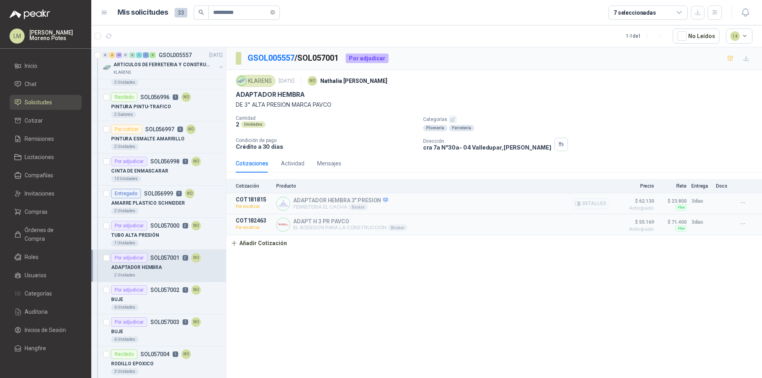
click at [253, 197] on p "COT181815" at bounding box center [254, 199] width 36 height 6
click at [249, 218] on p "COT182463" at bounding box center [254, 220] width 36 height 6
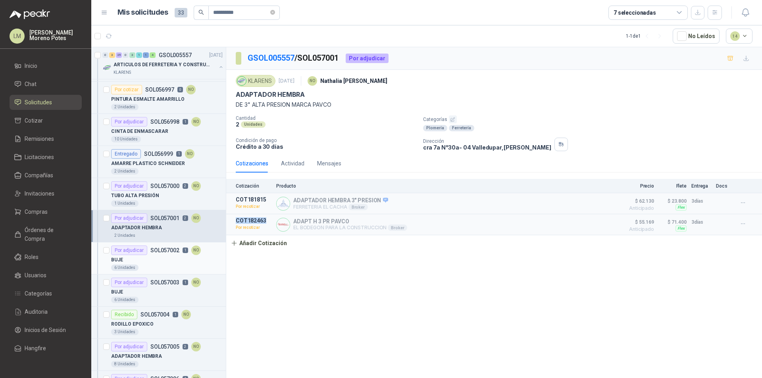
click at [165, 256] on div "BUJE" at bounding box center [166, 260] width 111 height 10
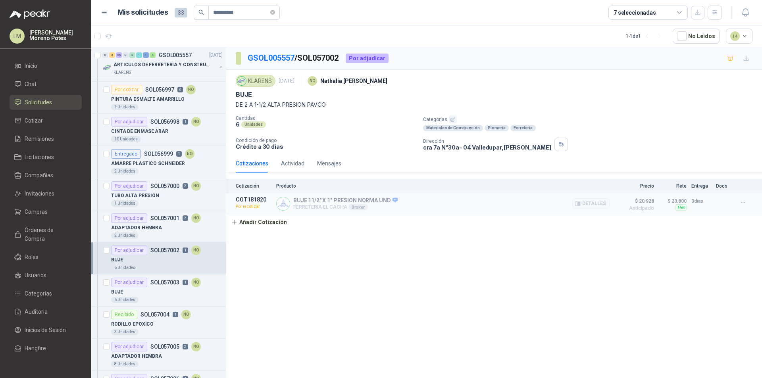
click at [253, 197] on p "COT181820" at bounding box center [254, 199] width 36 height 6
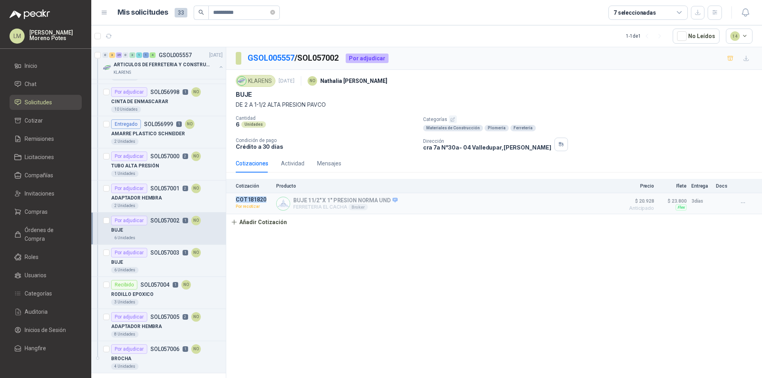
scroll to position [905, 0]
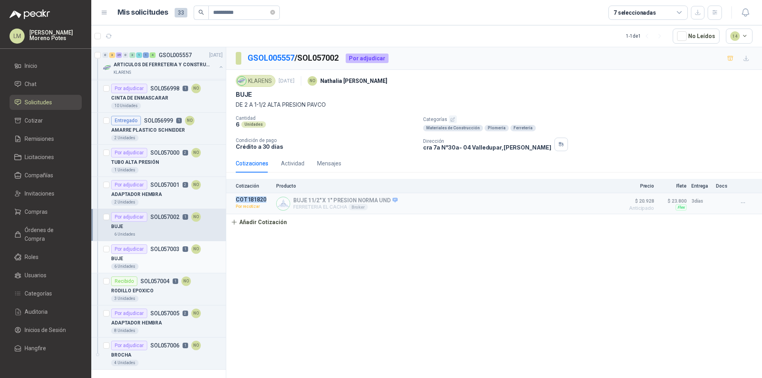
click at [153, 246] on p "SOL057003" at bounding box center [164, 249] width 29 height 6
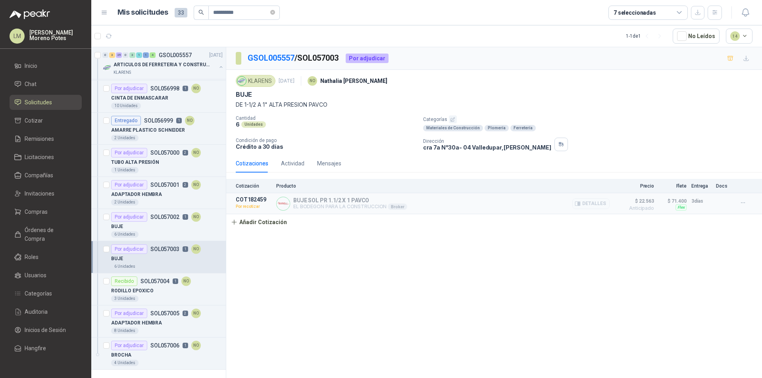
click at [251, 199] on p "COT182459" at bounding box center [254, 199] width 36 height 6
click at [173, 318] on div "ADAPTADOR HEMBRA" at bounding box center [166, 323] width 111 height 10
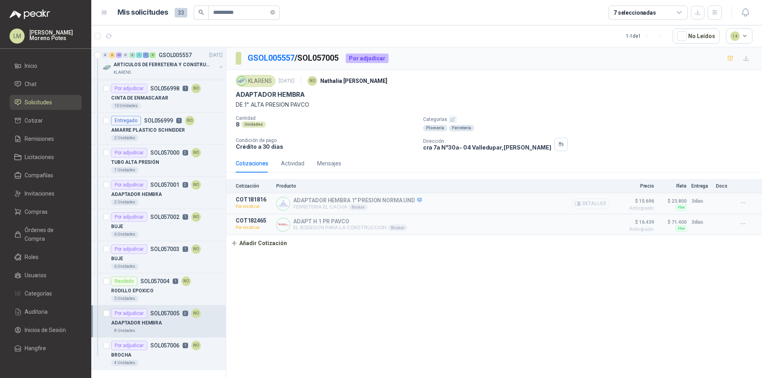
click at [248, 198] on p "COT181816" at bounding box center [254, 199] width 36 height 6
click at [165, 350] on div "BROCHA" at bounding box center [166, 355] width 111 height 10
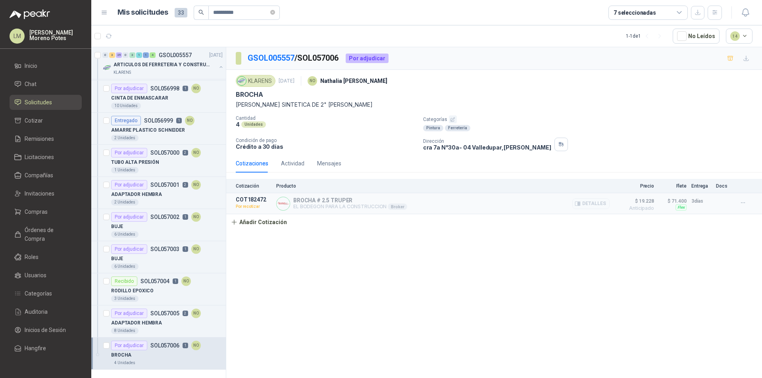
click at [251, 196] on article "COT182472 Por recotizar BROCHA # 2.5 TRUPER EL BODEGON PARA LA CONSTRUCCION Bro…" at bounding box center [493, 203] width 535 height 21
drag, startPoint x: 249, startPoint y: 13, endPoint x: 206, endPoint y: 9, distance: 43.8
click at [206, 9] on span "**********" at bounding box center [237, 13] width 86 height 14
click at [113, 38] on button "button" at bounding box center [108, 36] width 13 height 13
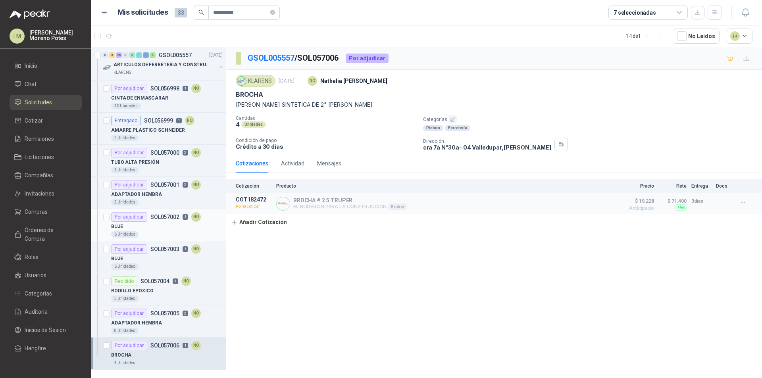
click at [157, 222] on div "BUJE" at bounding box center [166, 227] width 111 height 10
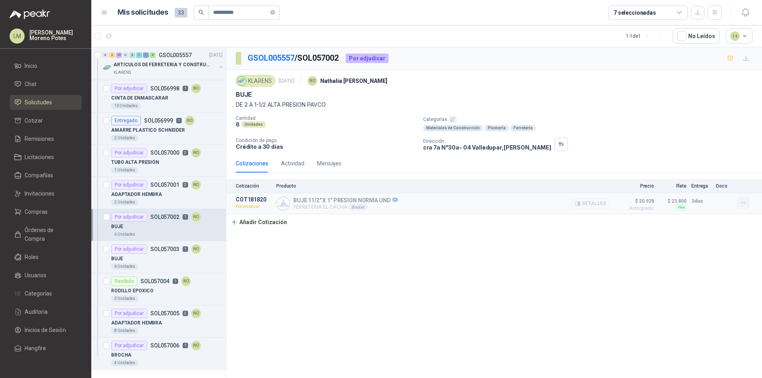
click at [737, 201] on button "button" at bounding box center [742, 202] width 13 height 13
click at [163, 199] on div "2 Unidades" at bounding box center [166, 202] width 111 height 6
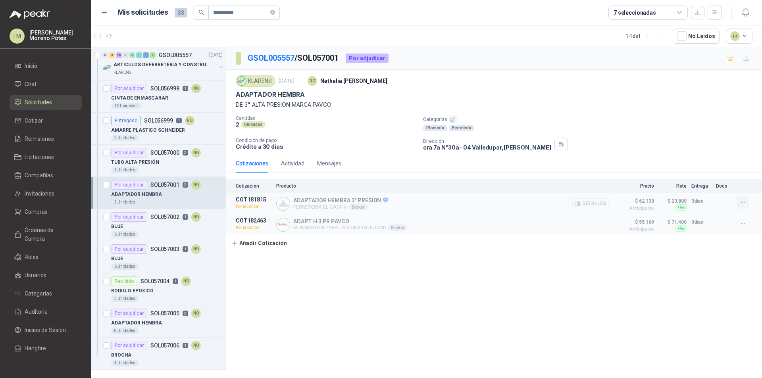
click at [743, 205] on icon "button" at bounding box center [742, 203] width 7 height 7
click at [155, 167] on div "1 Unidades" at bounding box center [166, 170] width 111 height 6
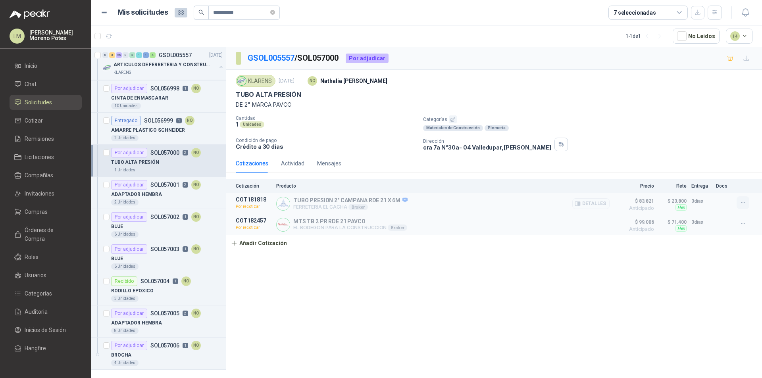
click at [740, 203] on icon "button" at bounding box center [742, 203] width 7 height 7
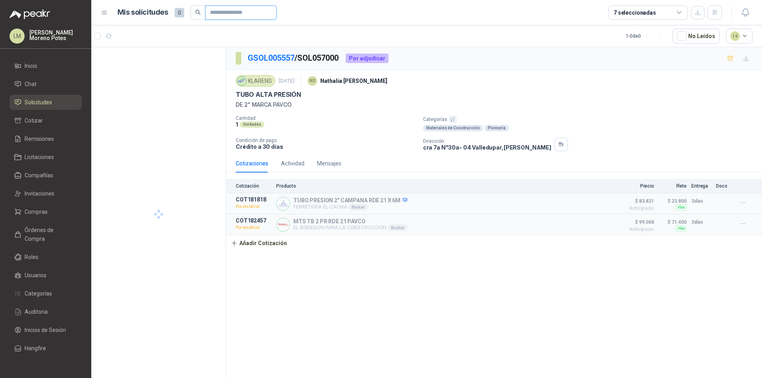
drag, startPoint x: 0, startPoint y: 0, endPoint x: 241, endPoint y: 14, distance: 241.2
click at [241, 14] on input "text" at bounding box center [238, 12] width 56 height 13
paste input "**********"
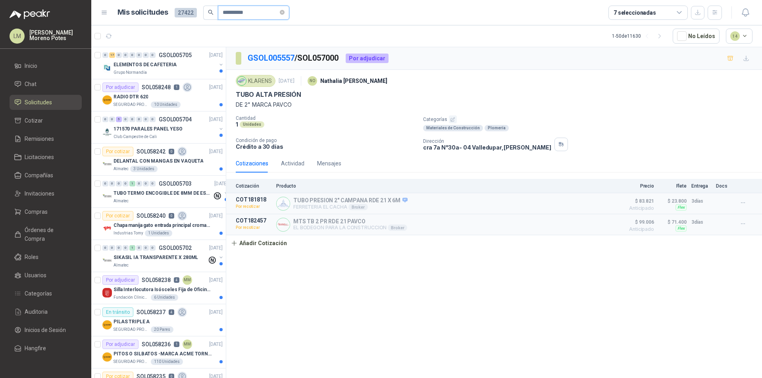
type input "**********"
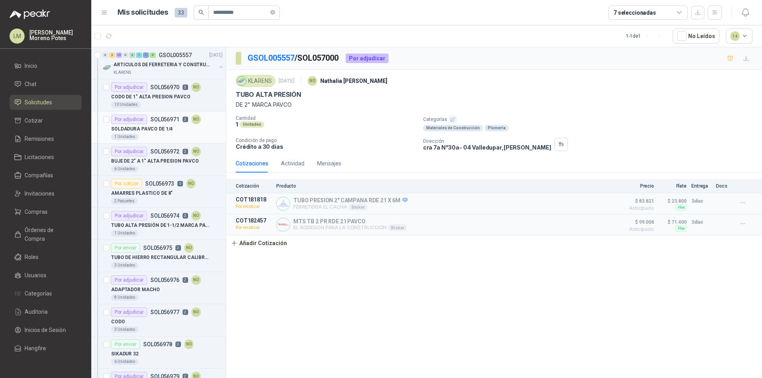
click at [169, 134] on div "1 Unidades" at bounding box center [166, 137] width 111 height 6
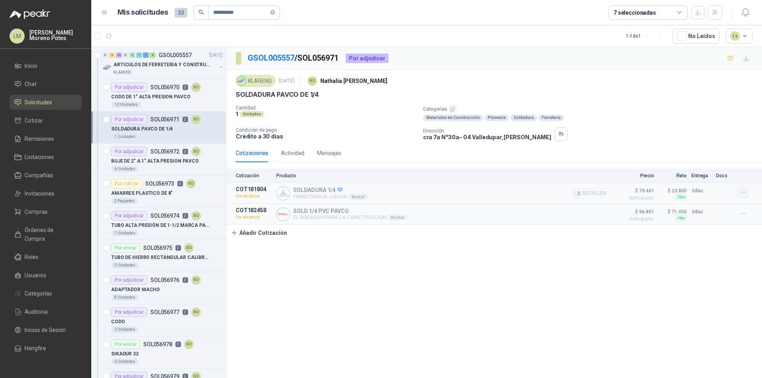
click at [746, 194] on button "button" at bounding box center [742, 192] width 13 height 13
click at [522, 279] on div "GSOL005557 / SOL056971 Por adjudicar KLARENS 22 sept, 2025 NO Nathalia Ortega S…" at bounding box center [493, 214] width 535 height 334
click at [637, 291] on div "GSOL005557 / SOL056971 Por adjudicar KLARENS 22 sept, 2025 NO Nathalia Ortega S…" at bounding box center [493, 214] width 535 height 334
click at [610, 314] on div "GSOL005557 / SOL056971 Por adjudicar KLARENS 22 sept, 2025 NO Nathalia Ortega S…" at bounding box center [493, 214] width 535 height 334
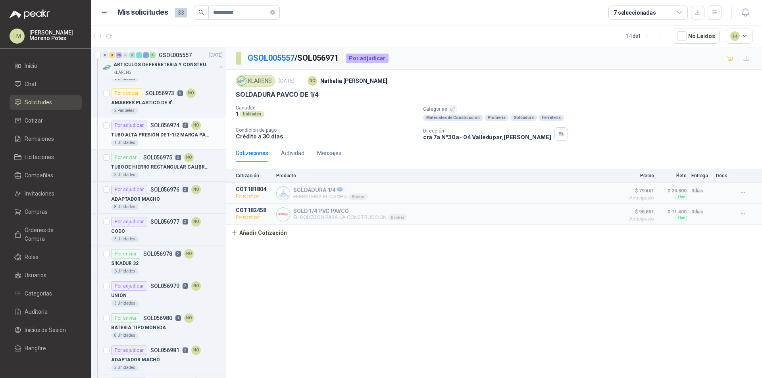
scroll to position [119, 0]
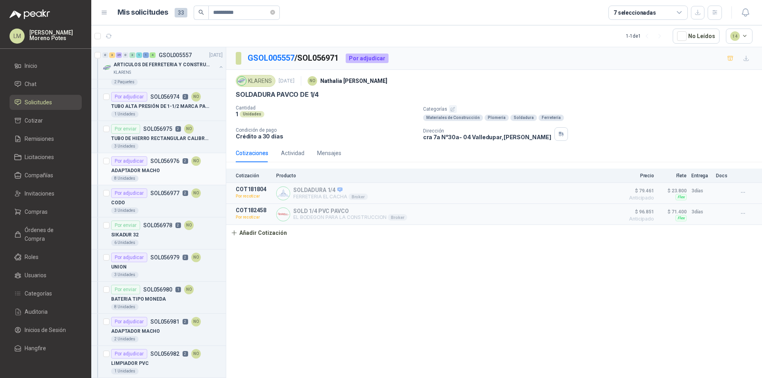
click at [162, 169] on div "ADAPTADOR MACHO" at bounding box center [166, 171] width 111 height 10
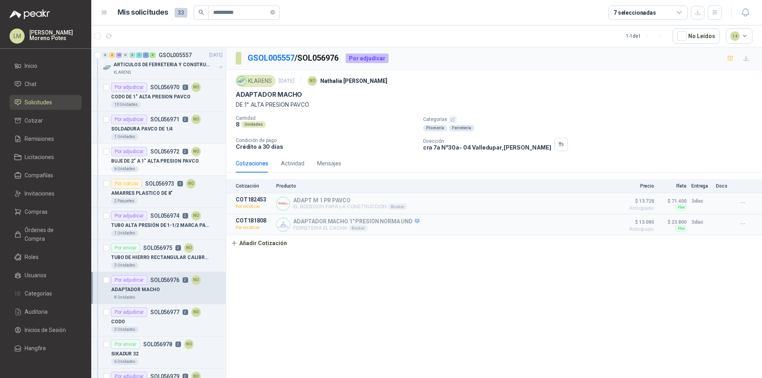
click at [156, 157] on div "BUJE DE 2" A 1" ALTA PRESION PAVCO" at bounding box center [166, 161] width 111 height 10
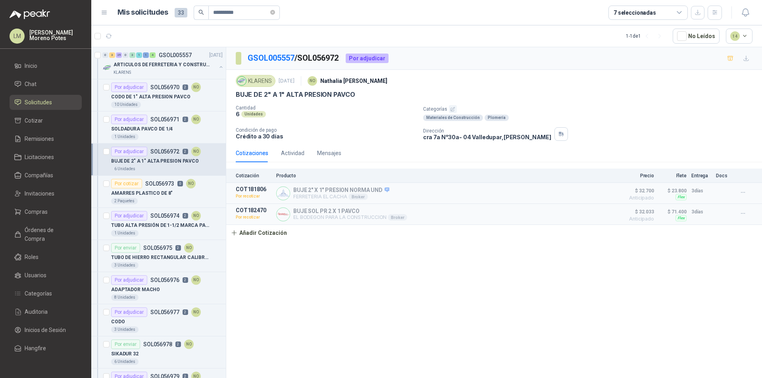
click at [614, 288] on div "GSOL005557 / SOL056972 Por adjudicar KLARENS [DATE] NO [PERSON_NAME] BUJE DE 2"…" at bounding box center [493, 214] width 535 height 334
click at [159, 136] on div "1 Unidades" at bounding box center [166, 137] width 111 height 6
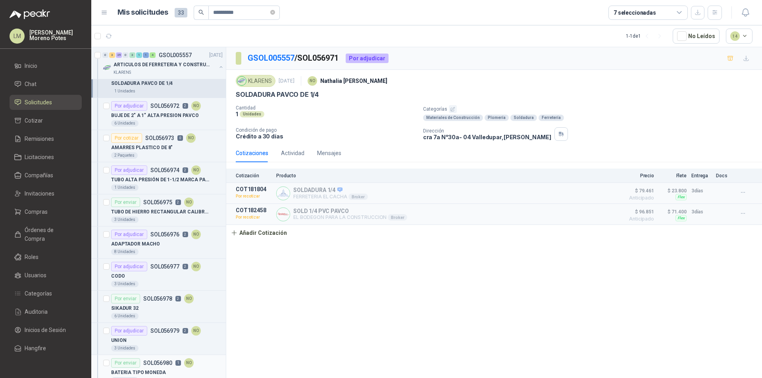
scroll to position [198, 0]
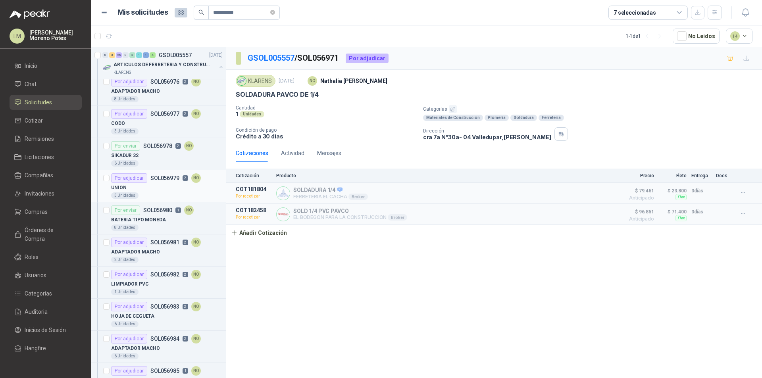
click at [151, 192] on div "3 Unidades" at bounding box center [166, 195] width 111 height 6
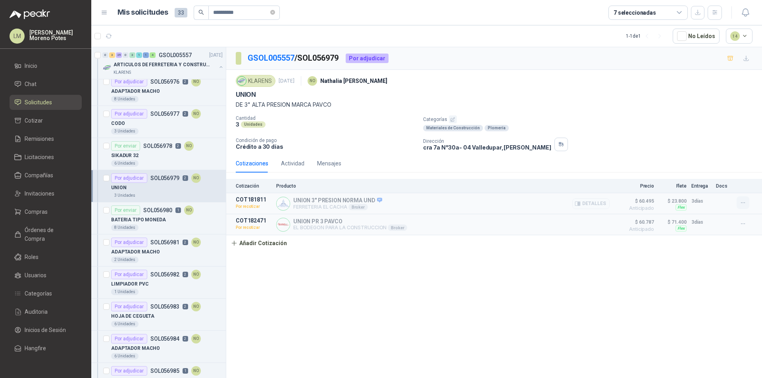
click at [745, 203] on icon "button" at bounding box center [742, 203] width 7 height 7
click at [433, 298] on div "GSOL005557 / SOL056979 Por adjudicar KLARENS 22 sept, 2025 NO Nathalia Ortega U…" at bounding box center [493, 214] width 535 height 334
drag, startPoint x: 150, startPoint y: 284, endPoint x: 175, endPoint y: 282, distance: 24.3
click at [151, 284] on div "LIMPIADOR PVC" at bounding box center [166, 284] width 111 height 10
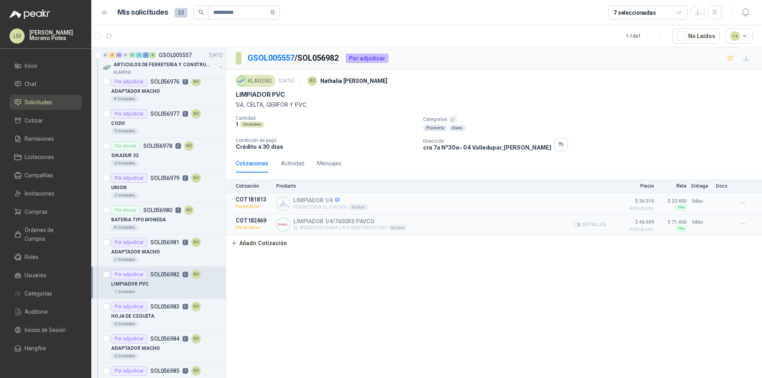
click at [589, 224] on button "Detalles" at bounding box center [590, 224] width 37 height 11
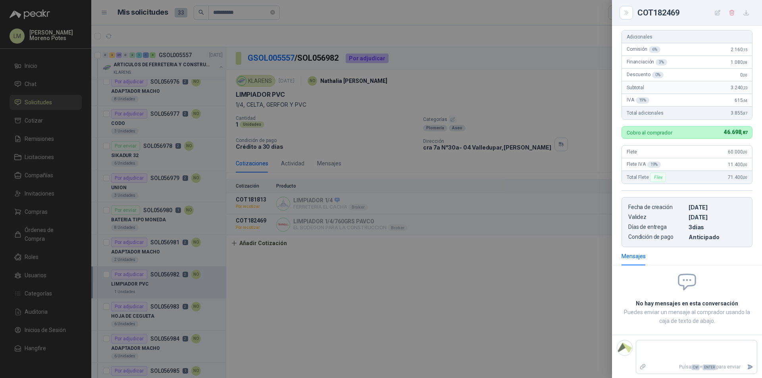
scroll to position [125, 0]
click at [495, 251] on div at bounding box center [381, 189] width 762 height 378
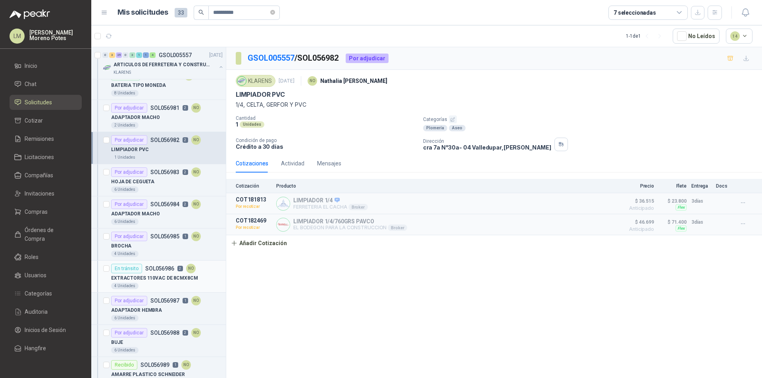
scroll to position [436, 0]
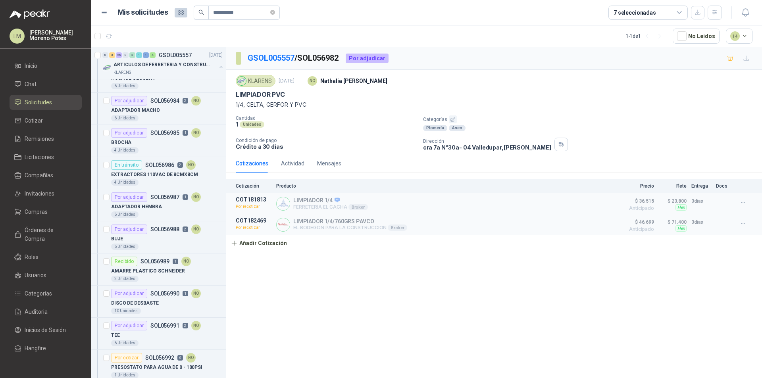
click at [342, 364] on div "GSOL005557 / SOL056982 Por adjudicar KLARENS 22 sept, 2025 NO Nathalia Ortega L…" at bounding box center [493, 214] width 535 height 334
click at [218, 66] on button "button" at bounding box center [221, 67] width 6 height 6
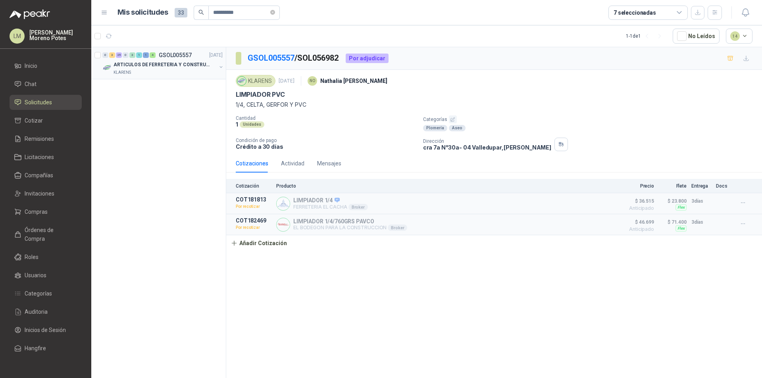
scroll to position [0, 0]
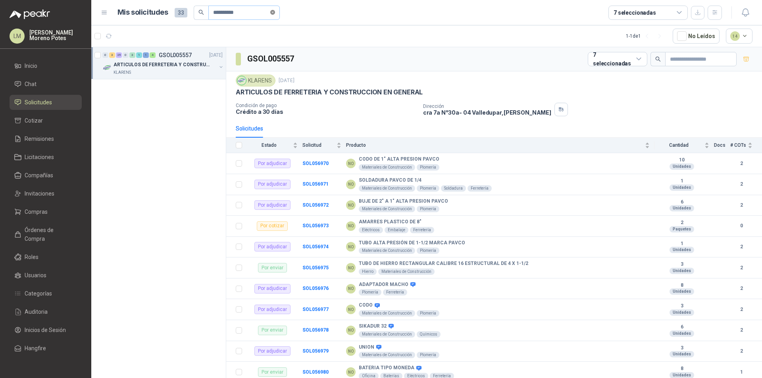
click at [274, 12] on icon "close-circle" at bounding box center [272, 12] width 5 height 5
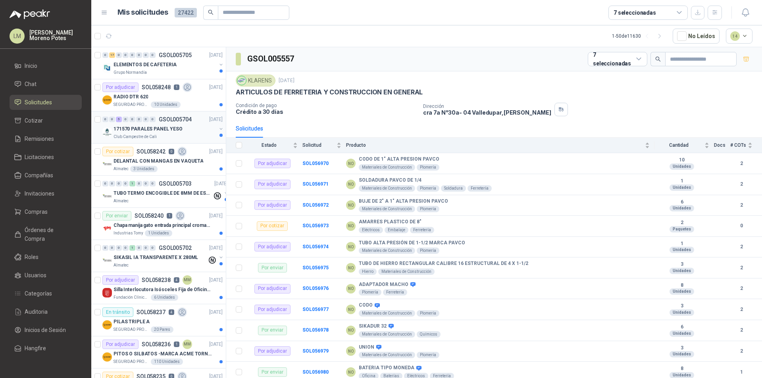
click at [183, 135] on div "Club Campestre de Cali" at bounding box center [164, 137] width 103 height 6
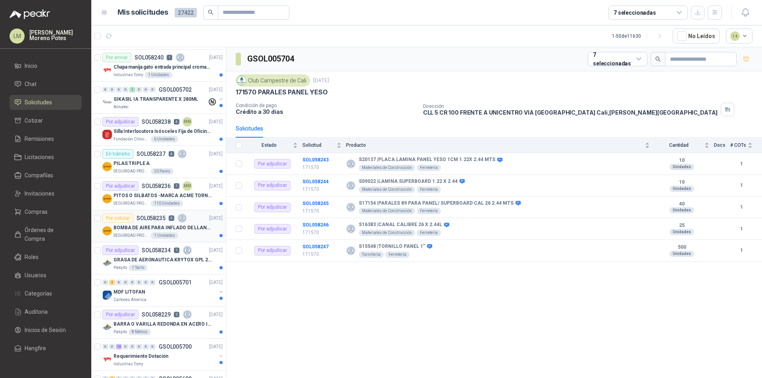
scroll to position [159, 0]
click at [180, 228] on p "BOMBA DE AIRE PARA INFLADO DE LLANTAS DE BICICLETA" at bounding box center [162, 228] width 99 height 8
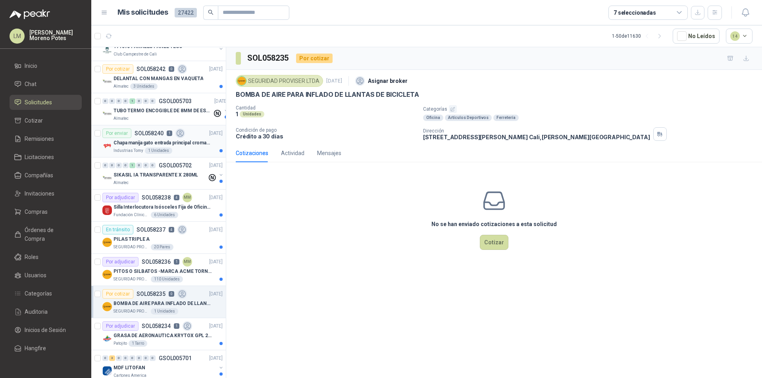
scroll to position [79, 0]
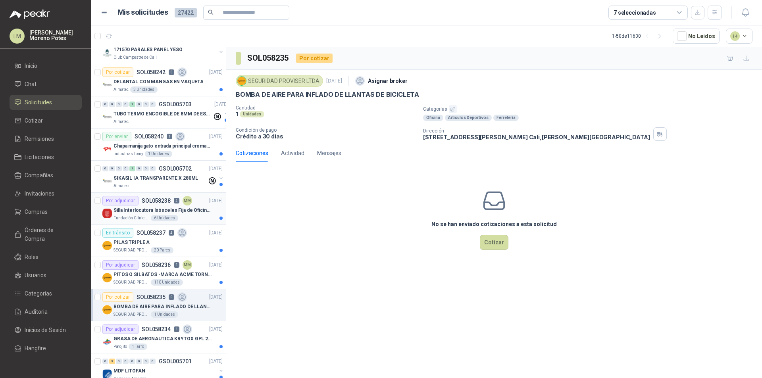
click at [180, 214] on p "Silla Interlocutora Isósceles Fija de Oficina Tela Negra Just Home Collection" at bounding box center [162, 211] width 99 height 8
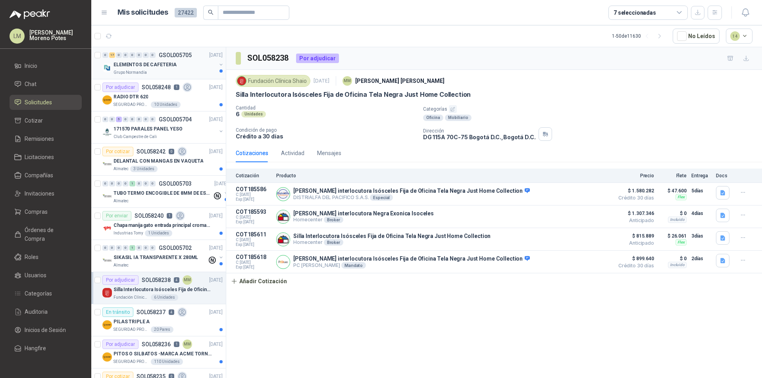
click at [187, 72] on div "Grupo Normandía" at bounding box center [164, 72] width 103 height 6
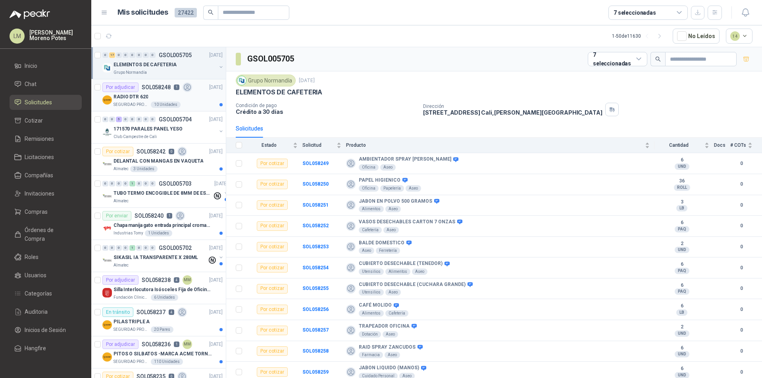
click at [201, 104] on div "SEGURIDAD PROVISER LTDA 10 Unidades" at bounding box center [167, 105] width 109 height 6
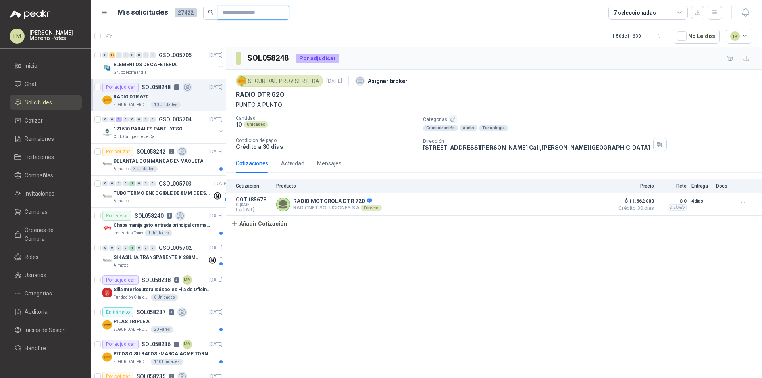
click at [272, 10] on input "text" at bounding box center [251, 12] width 56 height 13
paste input "**********"
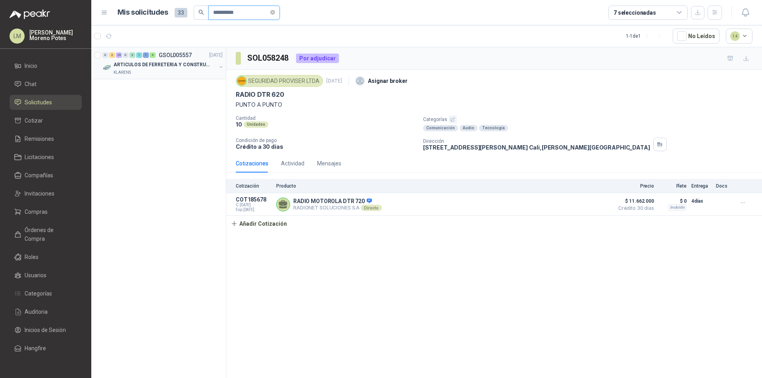
type input "**********"
click at [167, 68] on p "ARTICULOS DE FERRETERIA Y CONSTRUCCION EN GENERAL" at bounding box center [162, 65] width 99 height 8
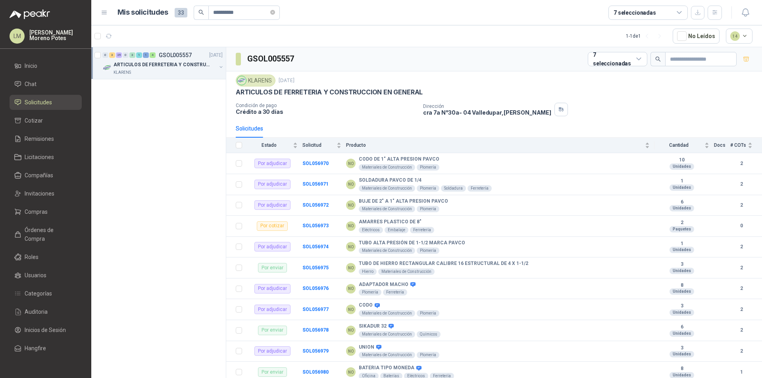
click at [221, 69] on button "button" at bounding box center [221, 67] width 6 height 6
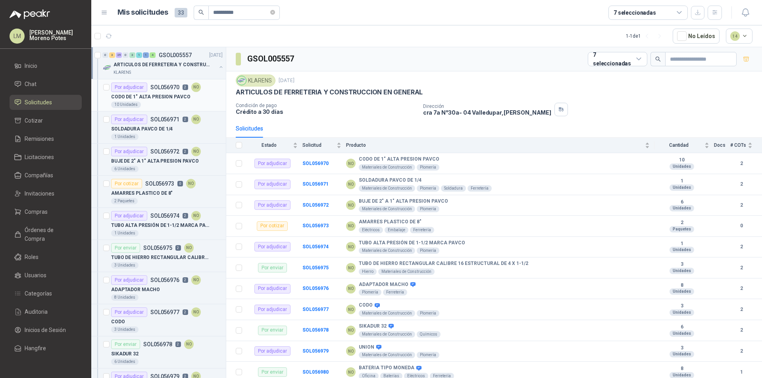
scroll to position [3, 0]
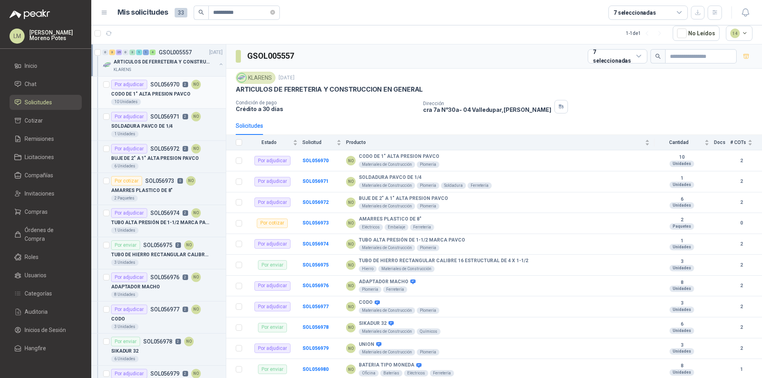
click at [198, 97] on div "CODO DE 1" ALTA PRESION PAVCO" at bounding box center [166, 94] width 111 height 10
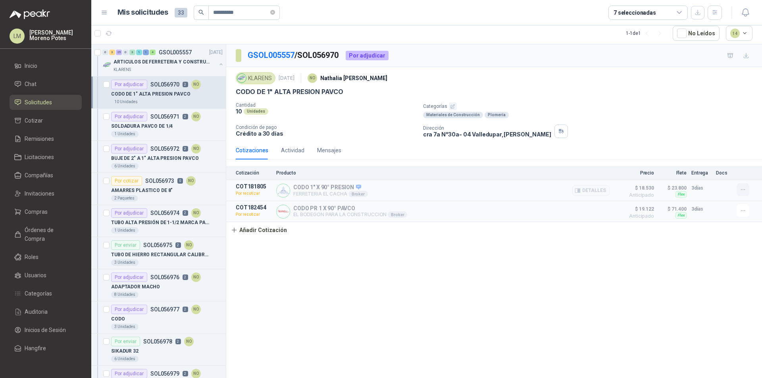
click at [741, 190] on icon "button" at bounding box center [743, 190] width 4 height 0
click at [330, 311] on div "GSOL005557 / SOL056970 Por adjudicar KLARENS [DATE] NO [PERSON_NAME] CODO DE 1"…" at bounding box center [493, 211] width 535 height 334
click at [112, 34] on button "button" at bounding box center [108, 33] width 13 height 13
click at [167, 123] on p "SOLDADURA PAVCO DE 1/4" at bounding box center [141, 127] width 61 height 8
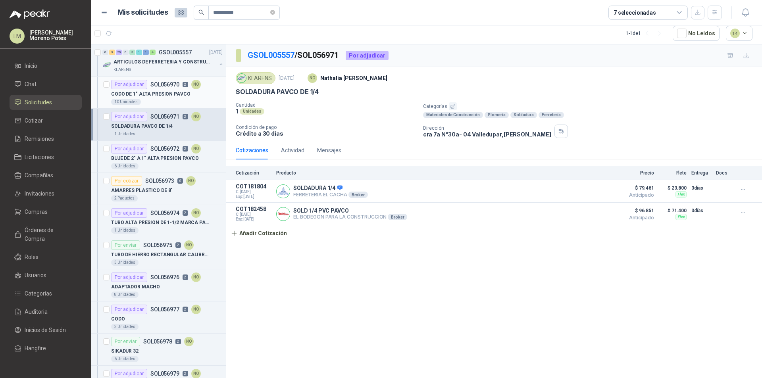
click at [169, 100] on div "10 Unidades" at bounding box center [166, 102] width 111 height 6
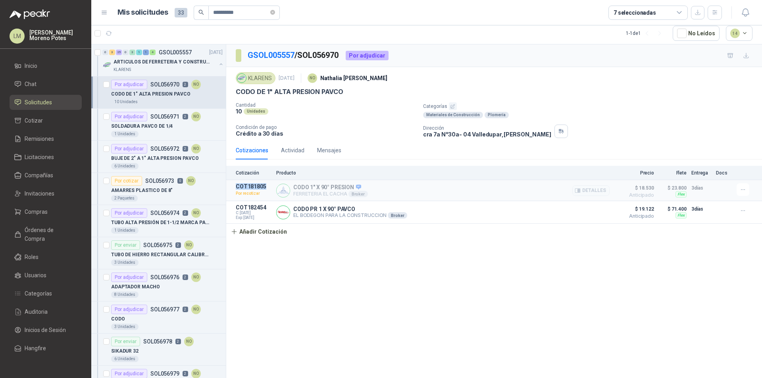
drag, startPoint x: 266, startPoint y: 186, endPoint x: 234, endPoint y: 186, distance: 31.7
click at [234, 186] on article "COT181805 Por recotizar CODO 1" X 90° PRESION FERRETERIA EL CACHA Broker Detall…" at bounding box center [493, 190] width 535 height 21
copy p "COT181805"
click at [184, 157] on p "BUJE DE 2" A 1" ALTA PRESION PAVCO" at bounding box center [155, 159] width 88 height 8
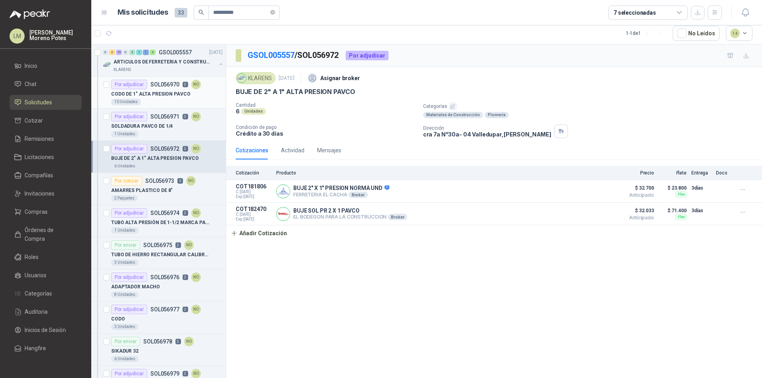
click at [178, 100] on div "10 Unidades" at bounding box center [166, 102] width 111 height 6
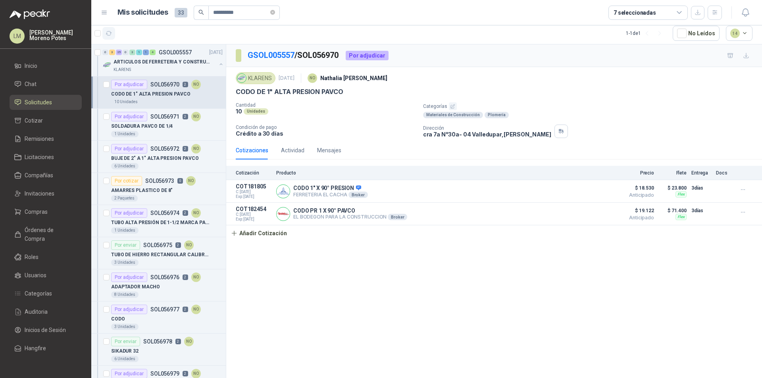
click at [110, 34] on icon "button" at bounding box center [109, 33] width 7 height 7
click at [192, 128] on div "SOLDADURA PAVCO DE 1/4" at bounding box center [166, 126] width 111 height 10
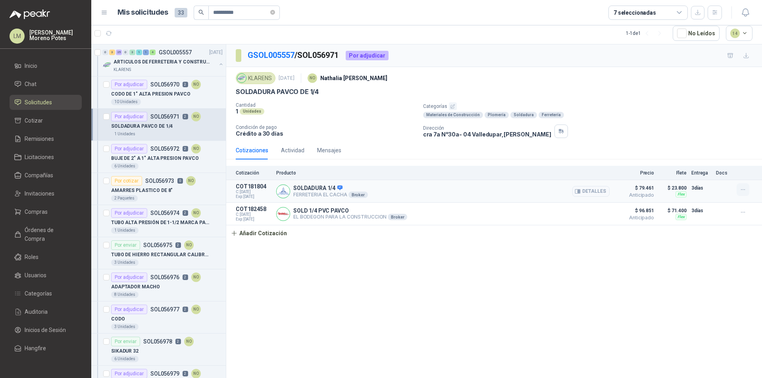
click at [742, 191] on icon "button" at bounding box center [742, 189] width 7 height 7
click at [529, 273] on div "GSOL005557 / SOL056971 Por adjudicar KLARENS 22 sept, 2025 NO Nathalia Ortega S…" at bounding box center [493, 211] width 535 height 334
